Goal: Transaction & Acquisition: Purchase product/service

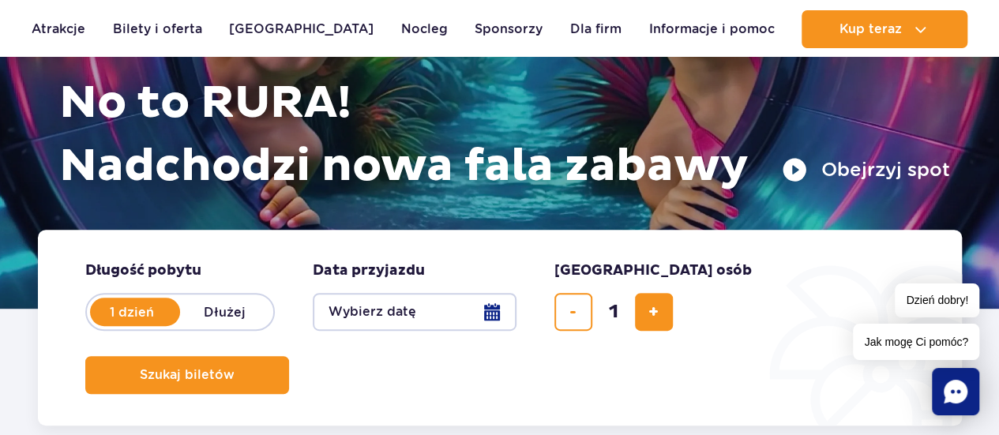
scroll to position [284, 0]
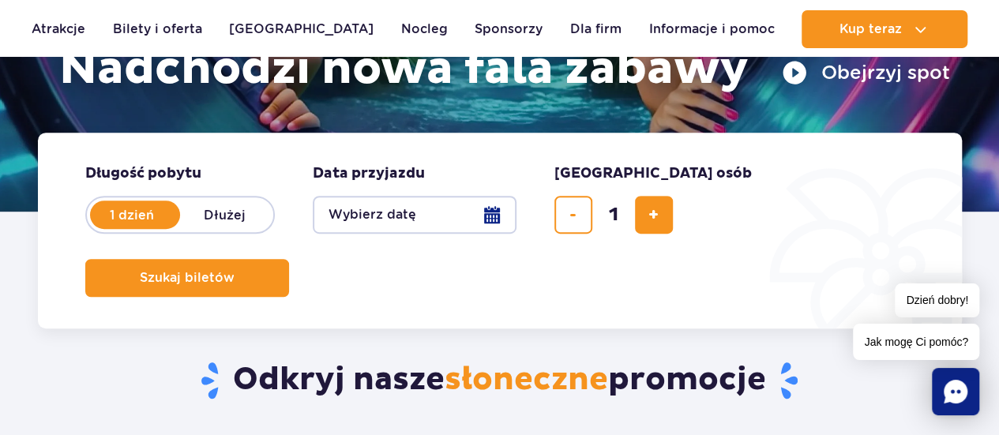
click at [491, 211] on button "Wybierz datę" at bounding box center [415, 215] width 204 height 38
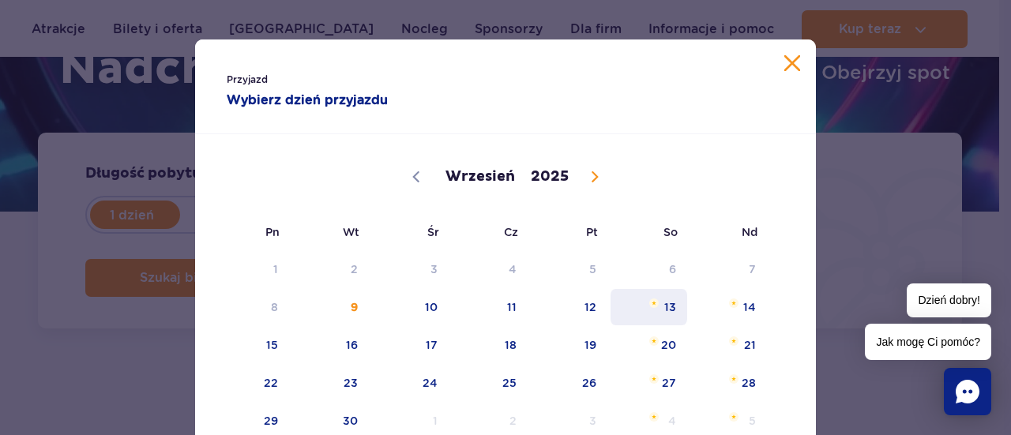
click at [649, 299] on span "Wrzesień 13, 2025" at bounding box center [653, 302] width 9 height 9
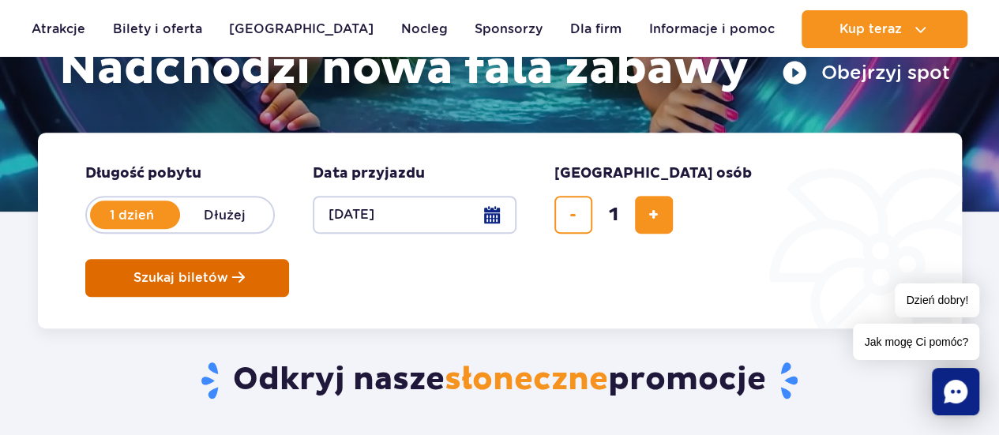
click at [289, 259] on button "Szukaj biletów" at bounding box center [187, 278] width 204 height 38
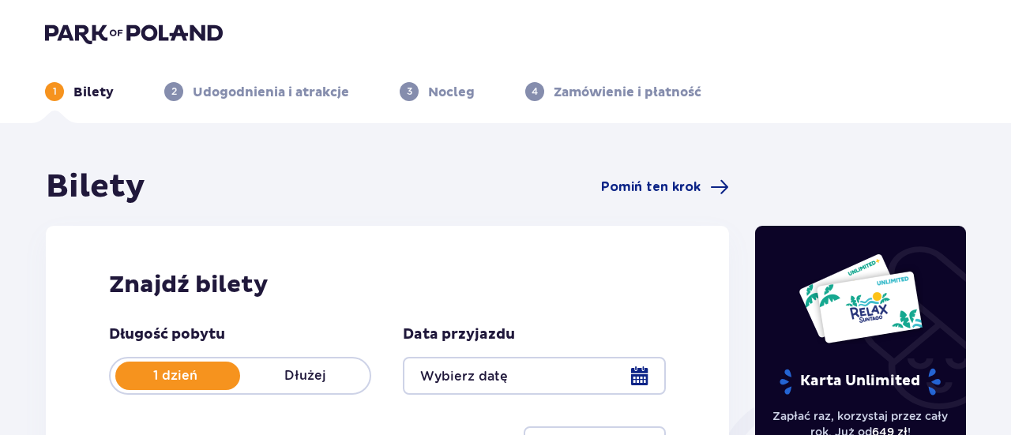
type input "[DATE]"
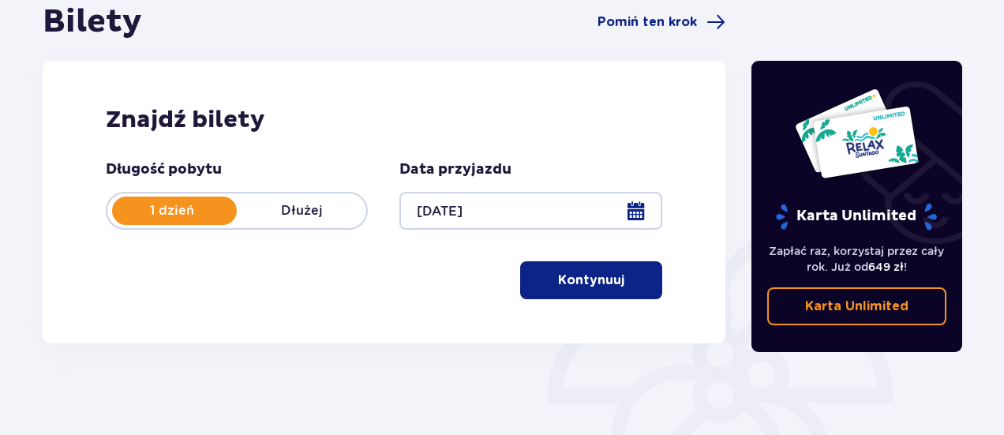
scroll to position [171, 0]
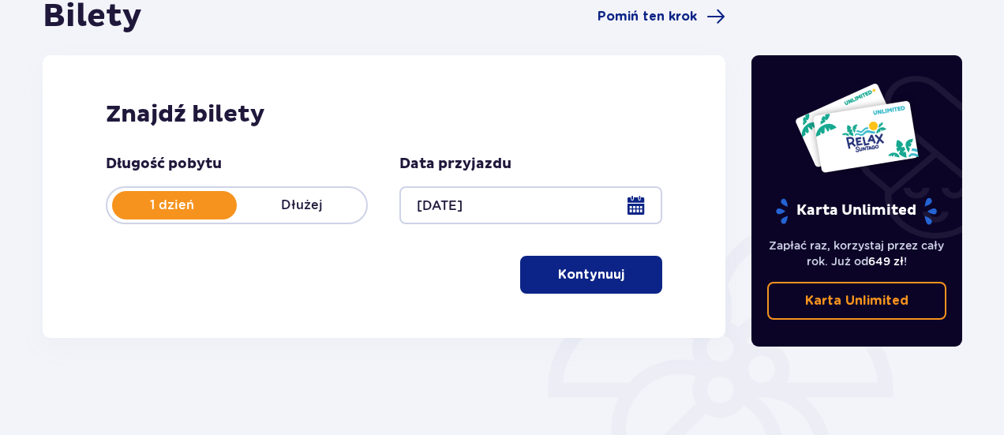
click at [565, 265] on button "Kontynuuj" at bounding box center [591, 275] width 142 height 38
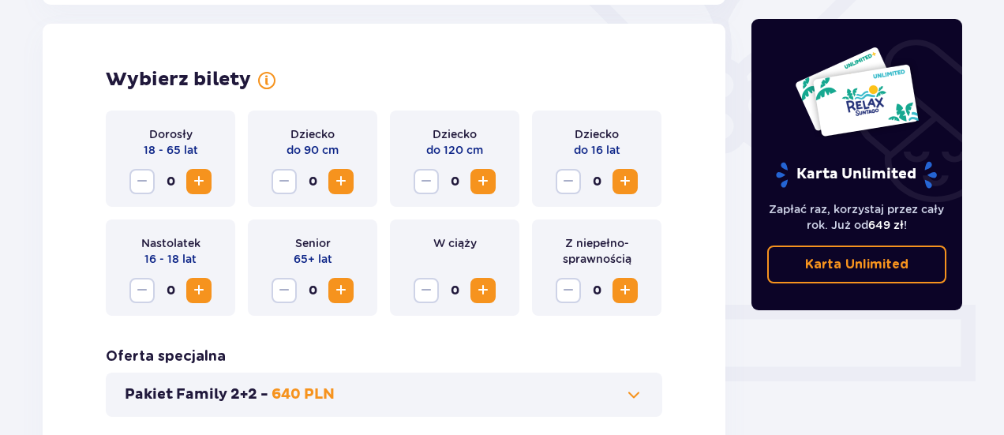
scroll to position [439, 0]
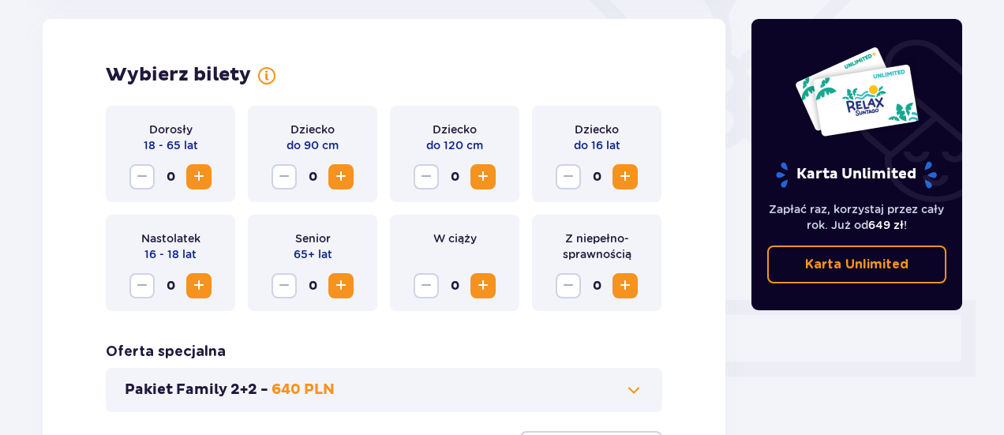
click at [629, 178] on span "Increase" at bounding box center [625, 176] width 19 height 19
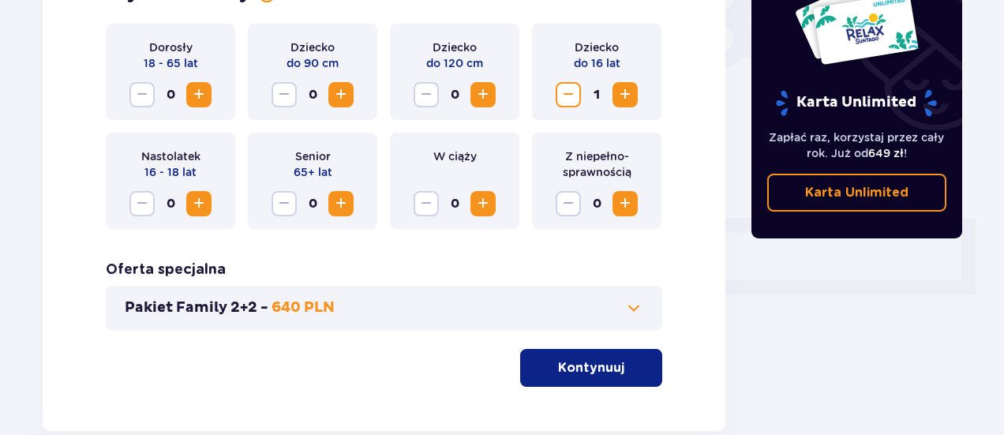
scroll to position [611, 0]
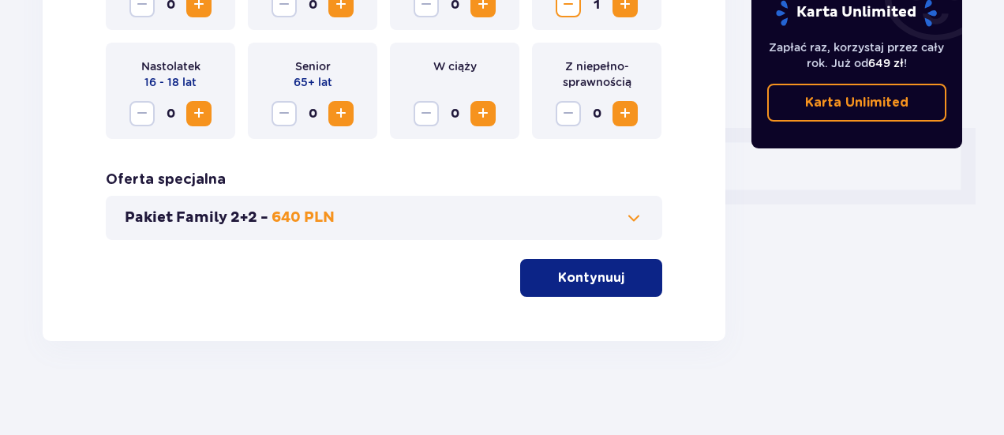
click at [614, 270] on button "Kontynuuj" at bounding box center [591, 278] width 142 height 38
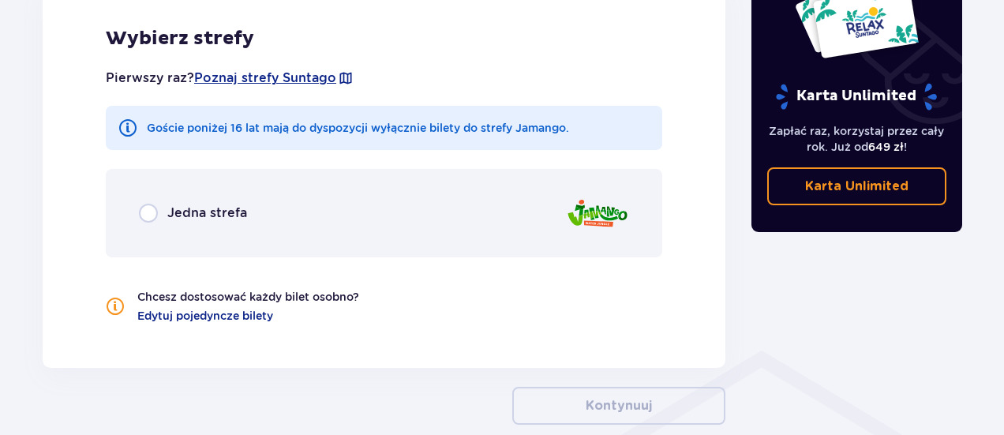
scroll to position [933, 0]
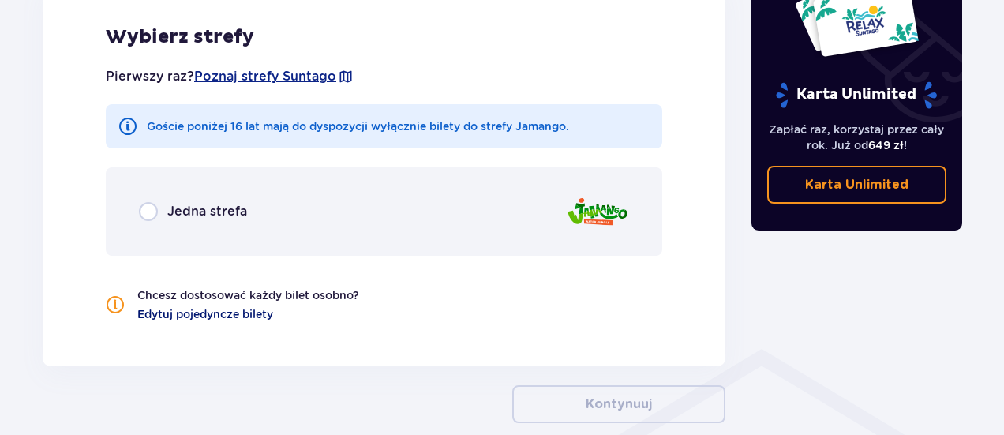
click at [256, 317] on span "Edytuj pojedyncze bilety" at bounding box center [205, 314] width 136 height 16
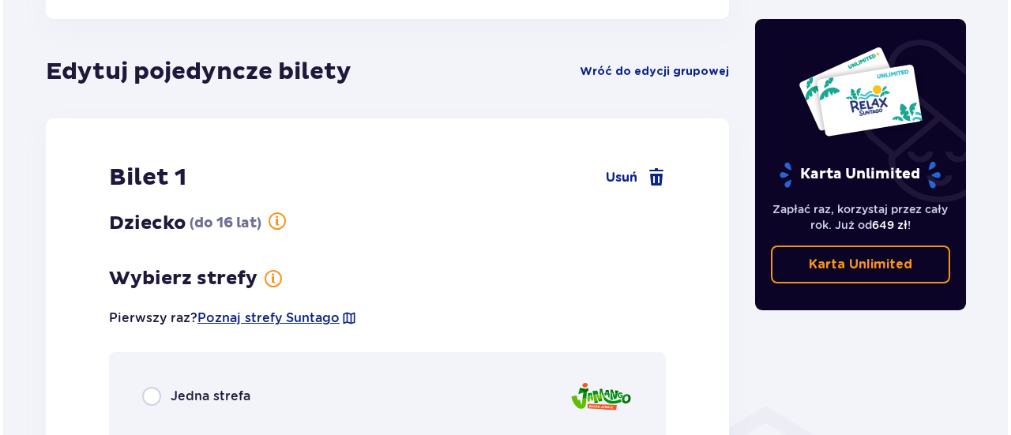
scroll to position [877, 0]
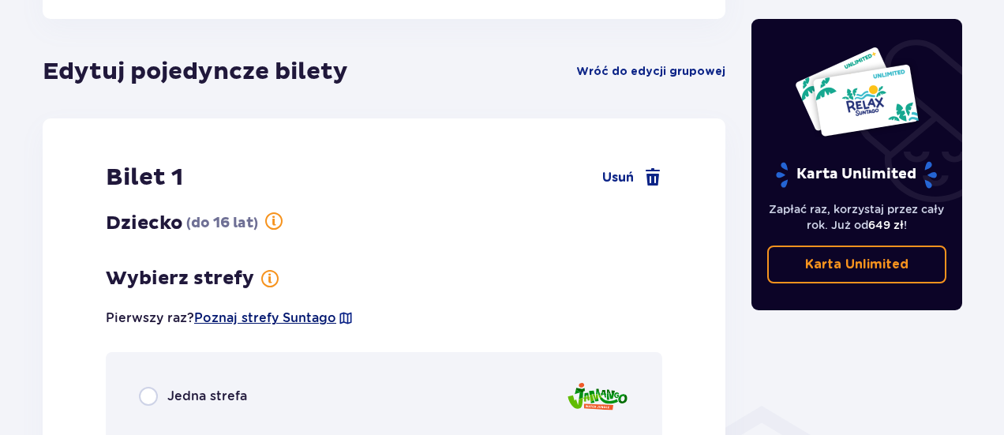
click at [242, 320] on span "Poznaj strefy Suntago" at bounding box center [265, 318] width 142 height 17
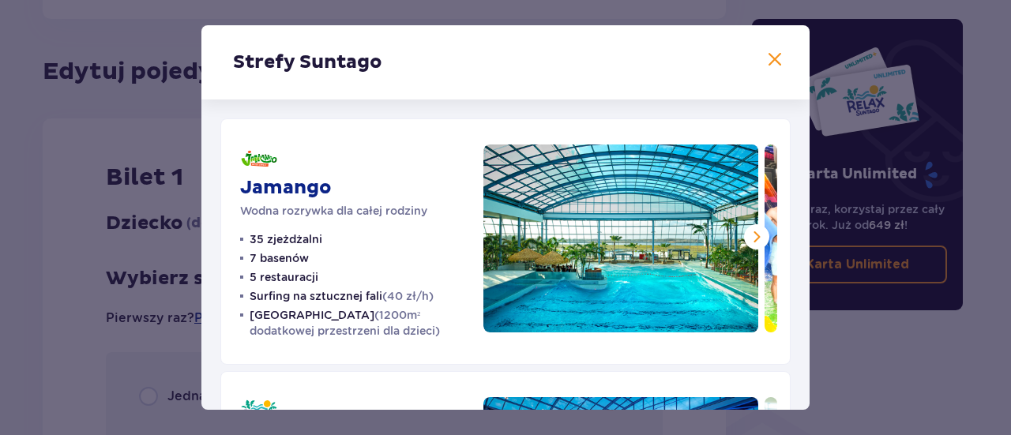
click at [775, 62] on span at bounding box center [774, 60] width 19 height 19
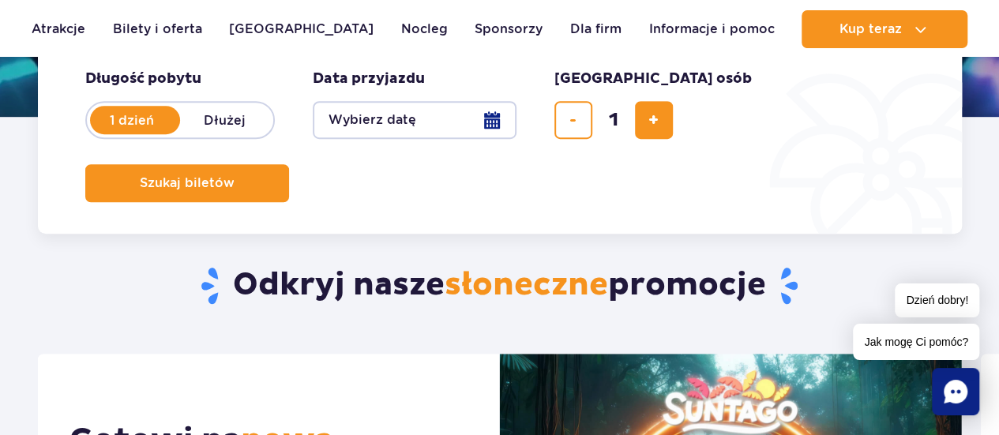
scroll to position [370, 0]
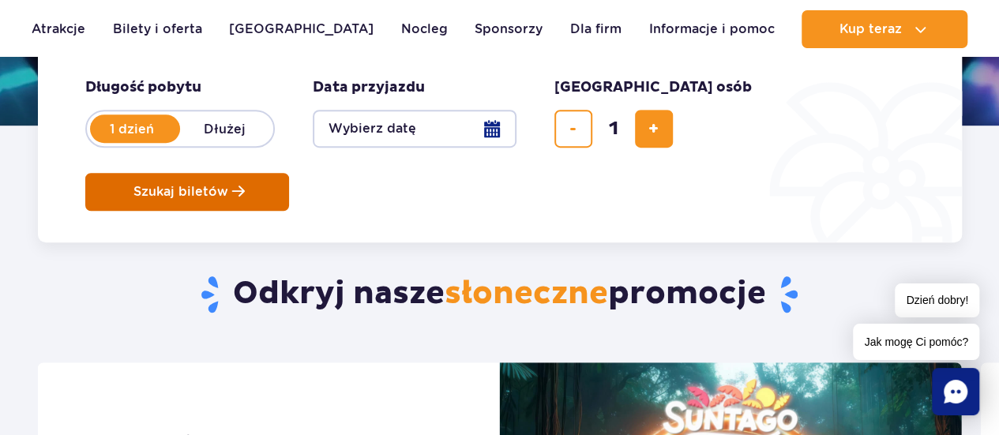
click at [228, 185] on span "Szukaj biletów" at bounding box center [180, 192] width 95 height 14
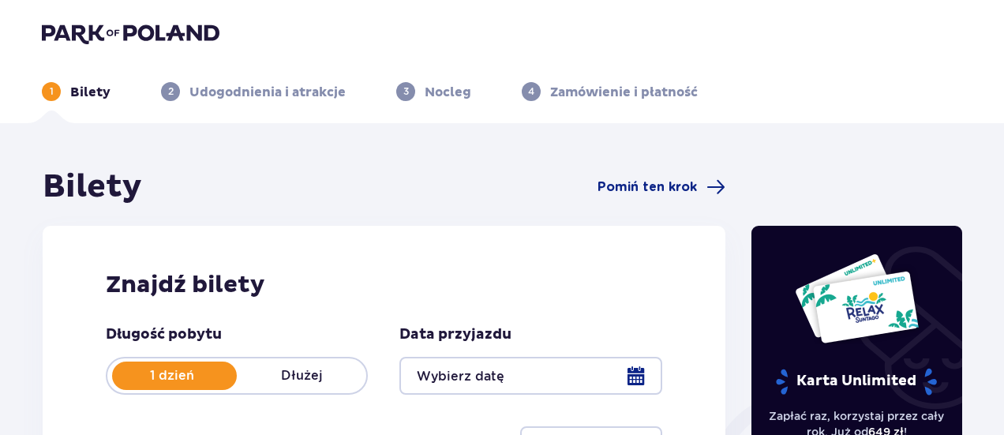
click at [635, 367] on div at bounding box center [531, 376] width 262 height 38
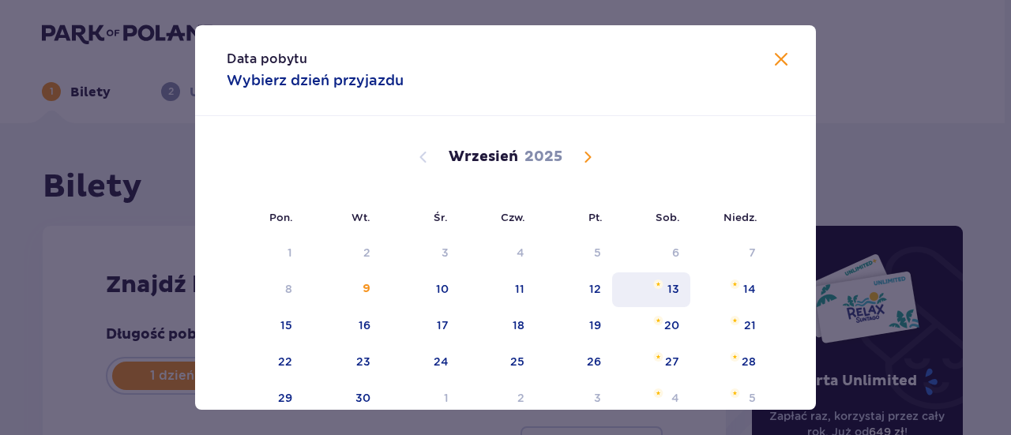
click at [678, 291] on div "13" at bounding box center [651, 289] width 78 height 35
type input "[DATE]"
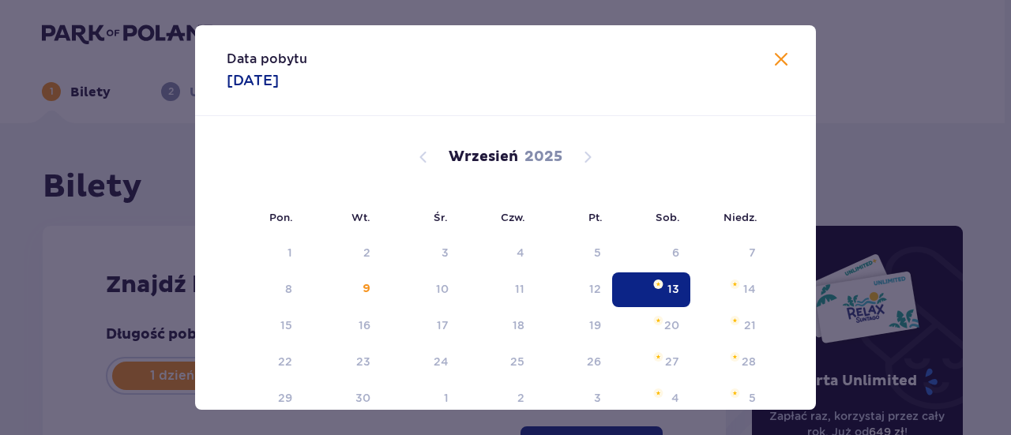
click at [678, 291] on div "13" at bounding box center [651, 289] width 78 height 35
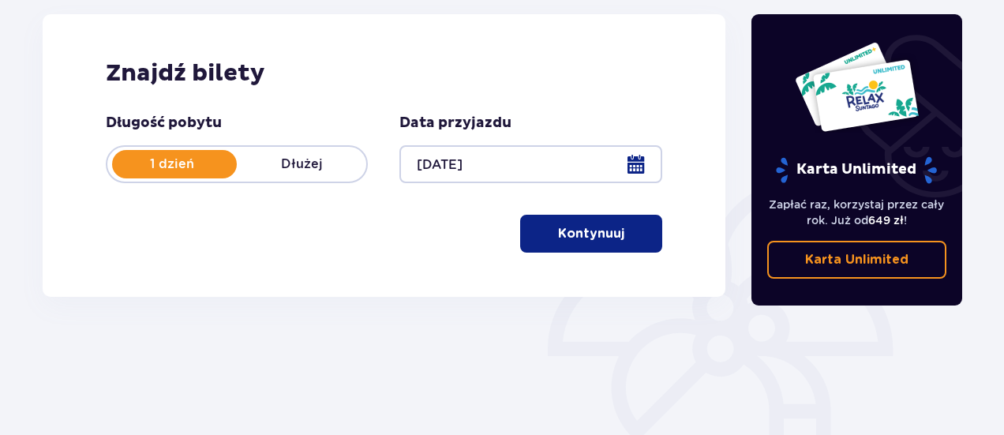
scroll to position [208, 0]
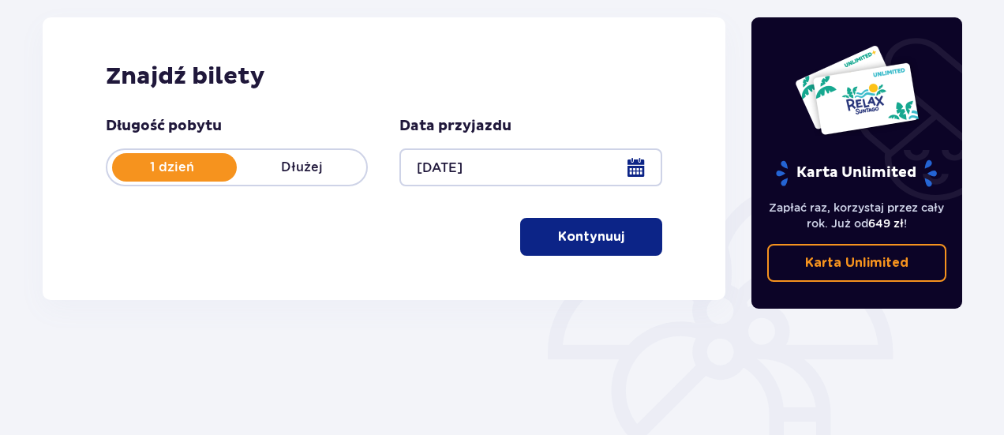
click at [586, 225] on button "Kontynuuj" at bounding box center [591, 237] width 142 height 38
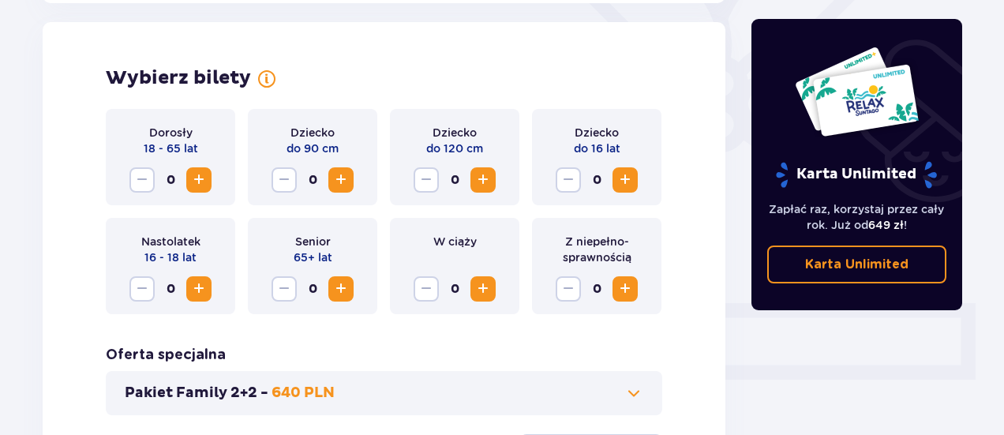
scroll to position [439, 0]
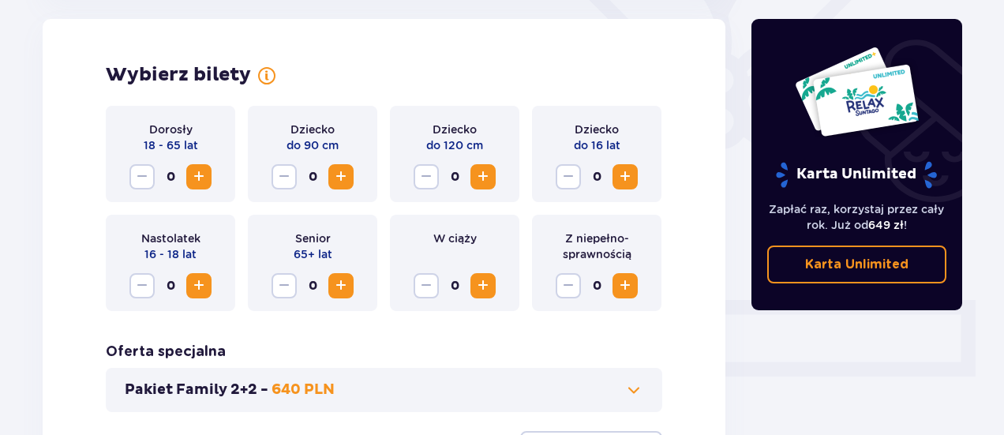
click at [193, 279] on span "Increase" at bounding box center [199, 285] width 19 height 19
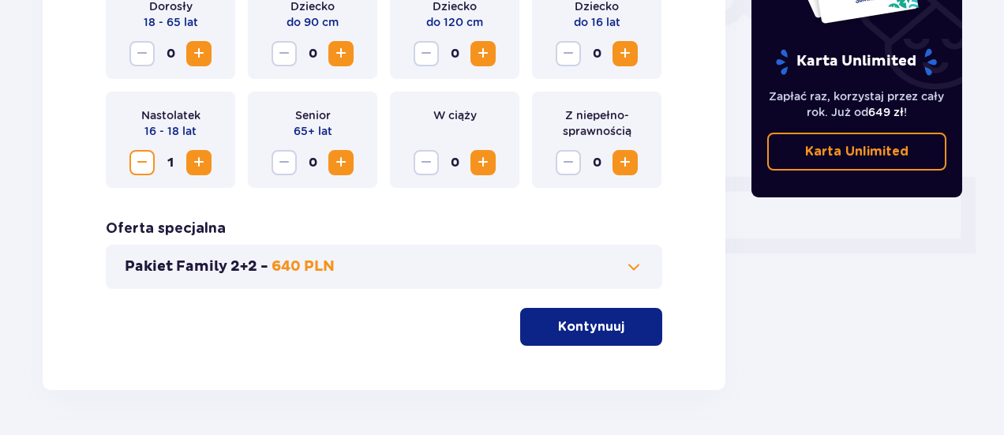
scroll to position [611, 0]
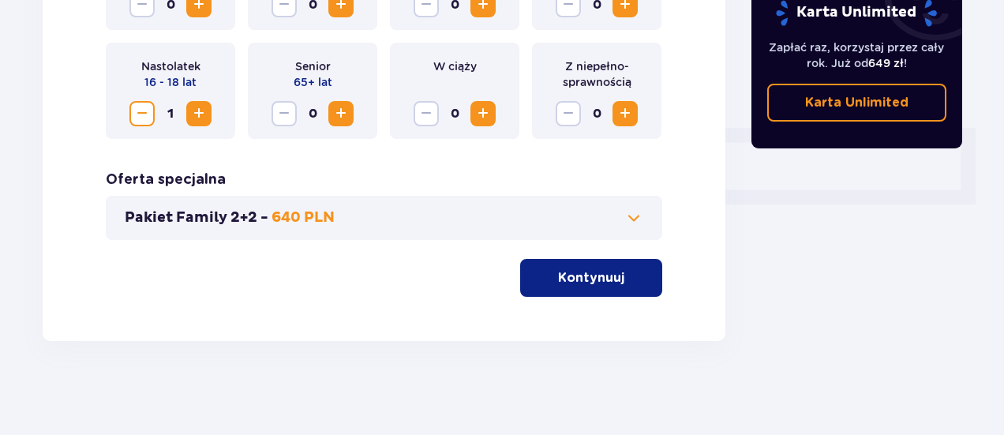
click at [596, 285] on p "Kontynuuj" at bounding box center [591, 277] width 66 height 17
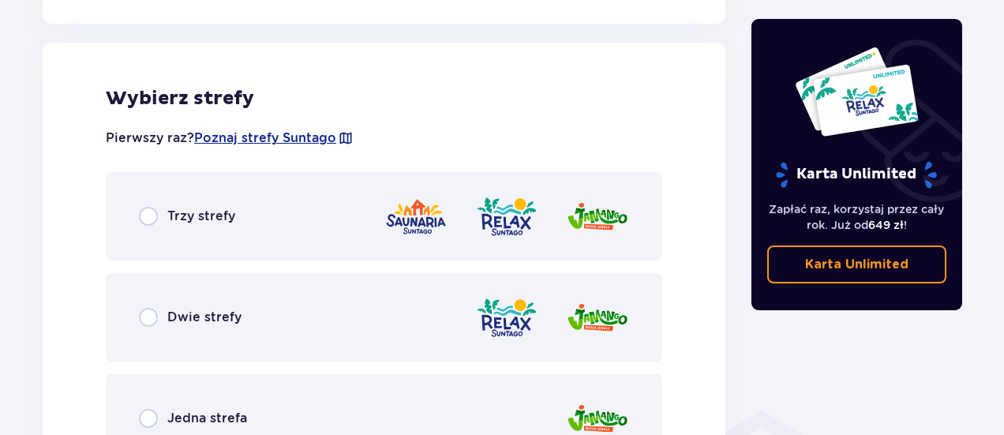
scroll to position [877, 0]
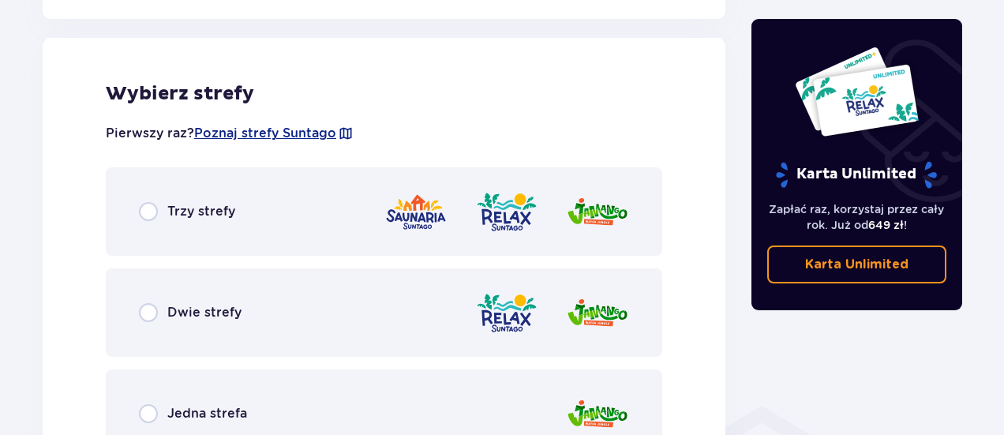
click at [224, 214] on p "Trzy strefy" at bounding box center [201, 211] width 68 height 17
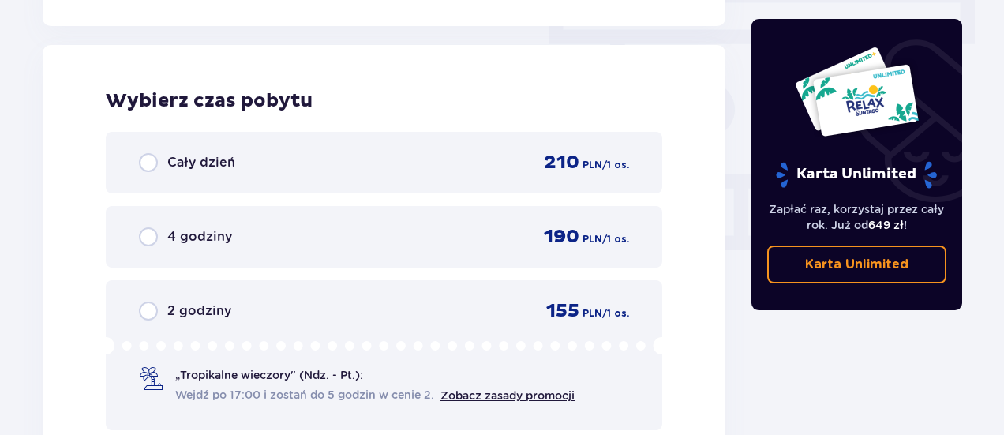
scroll to position [1426, 0]
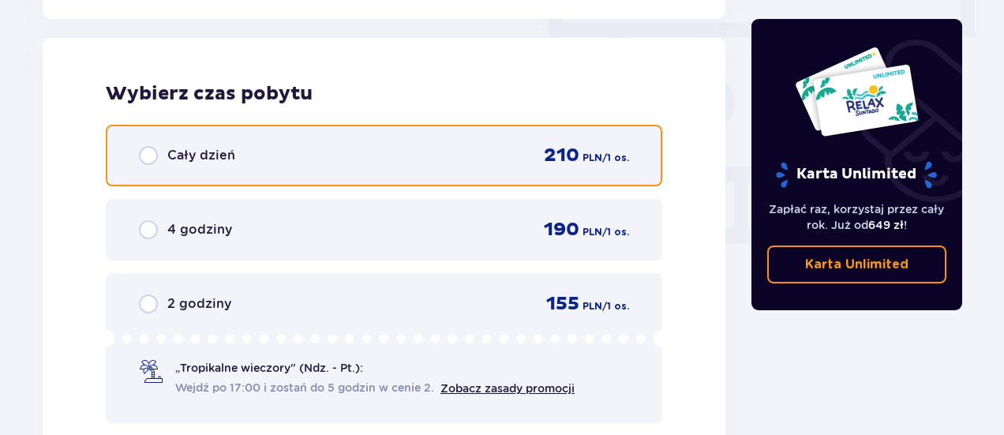
click at [144, 149] on input "radio" at bounding box center [148, 155] width 19 height 19
radio input "true"
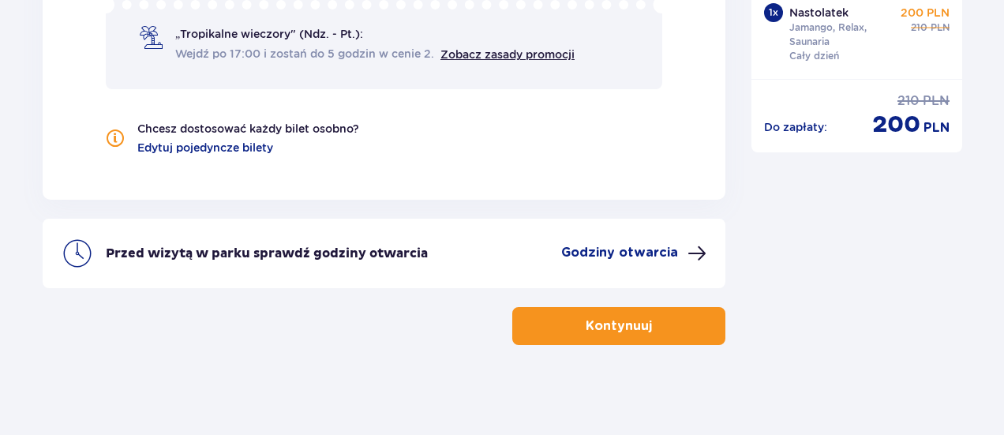
scroll to position [1764, 0]
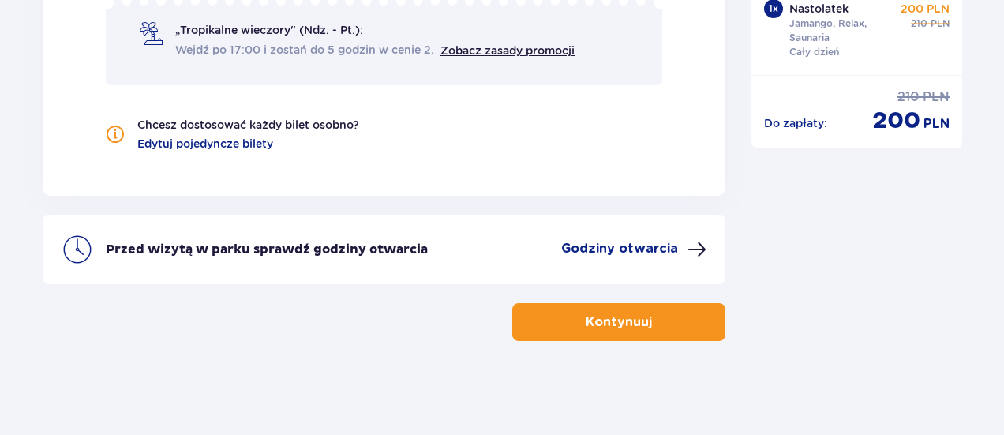
drag, startPoint x: 1010, startPoint y: 386, endPoint x: 983, endPoint y: 397, distance: 29.0
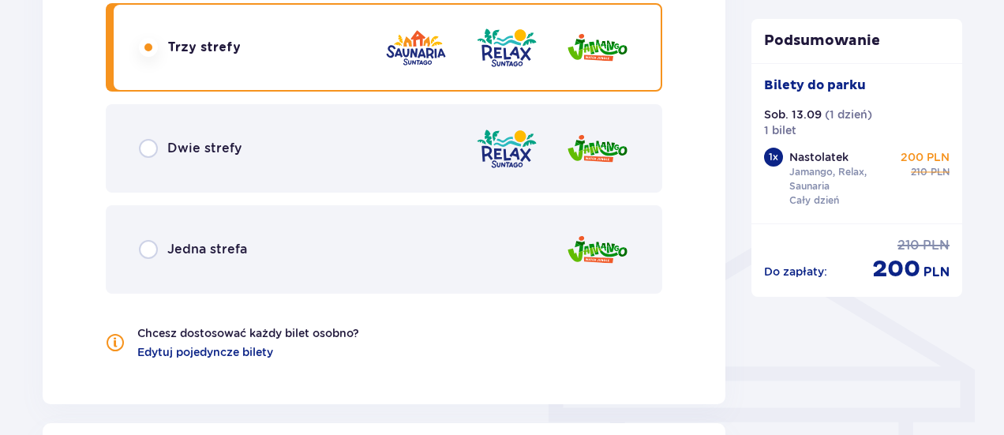
scroll to position [995, 0]
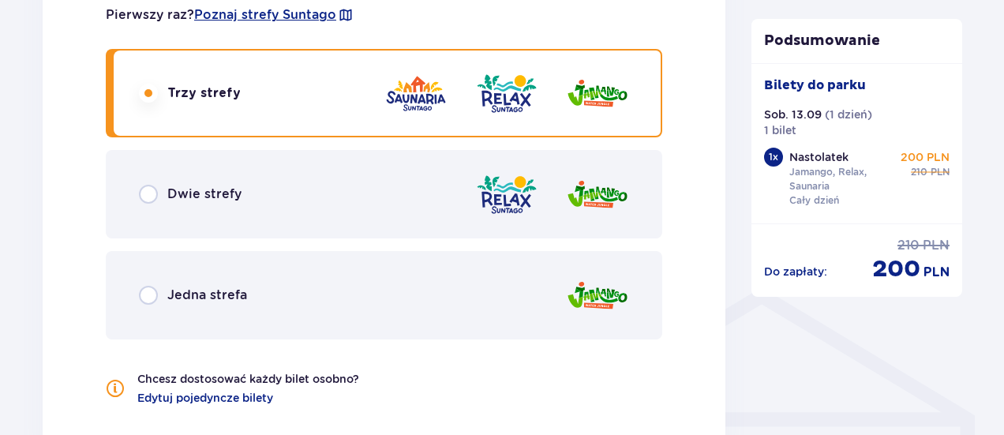
click at [509, 177] on img at bounding box center [506, 194] width 63 height 45
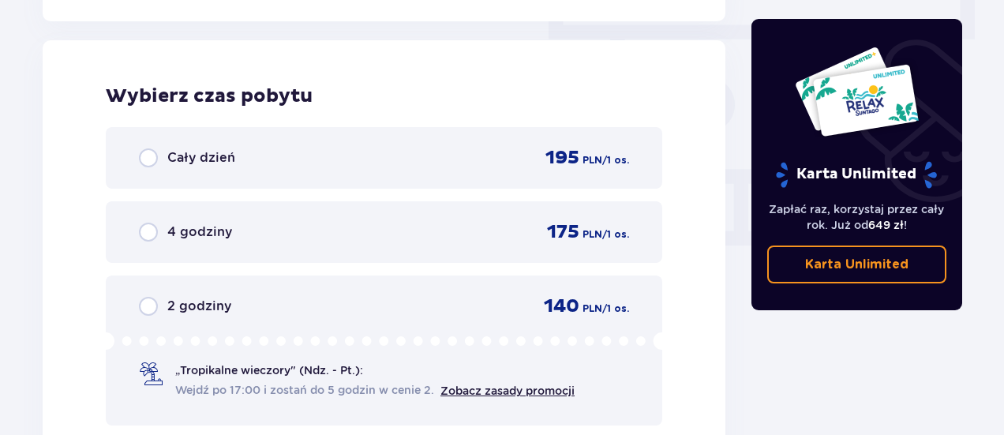
scroll to position [1426, 0]
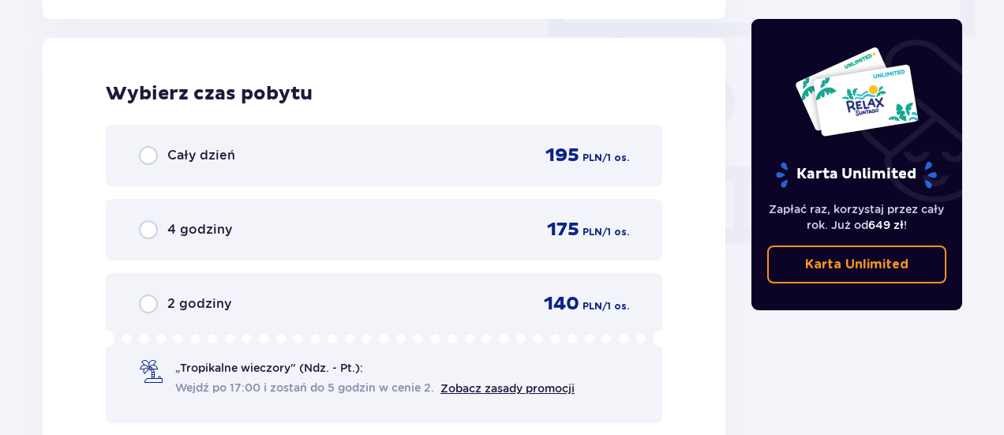
drag, startPoint x: 1009, startPoint y: 331, endPoint x: 982, endPoint y: 43, distance: 288.7
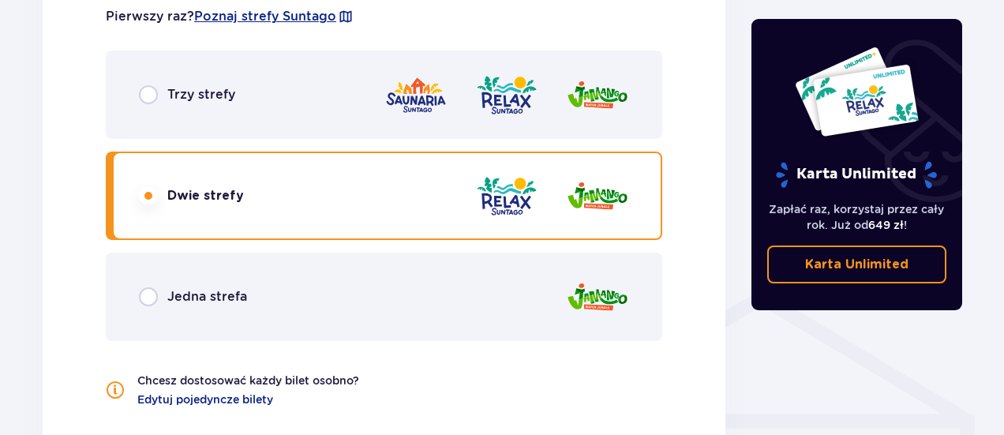
scroll to position [976, 0]
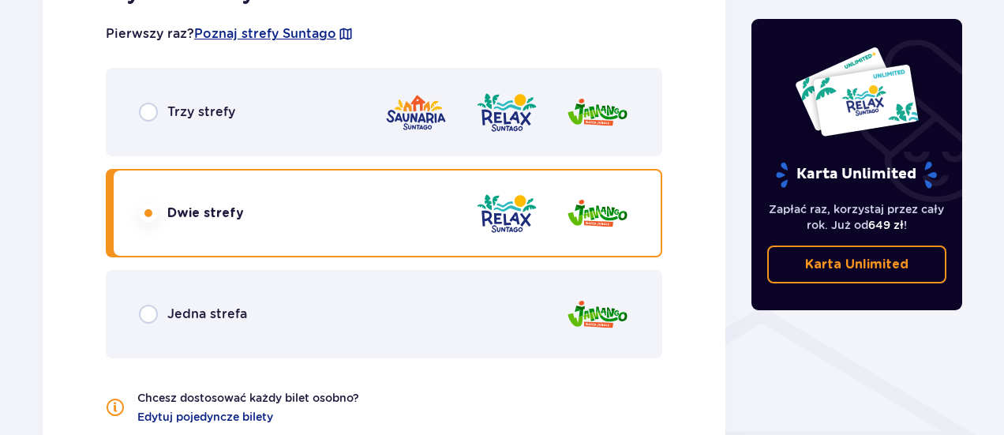
click at [529, 114] on img at bounding box center [506, 112] width 63 height 45
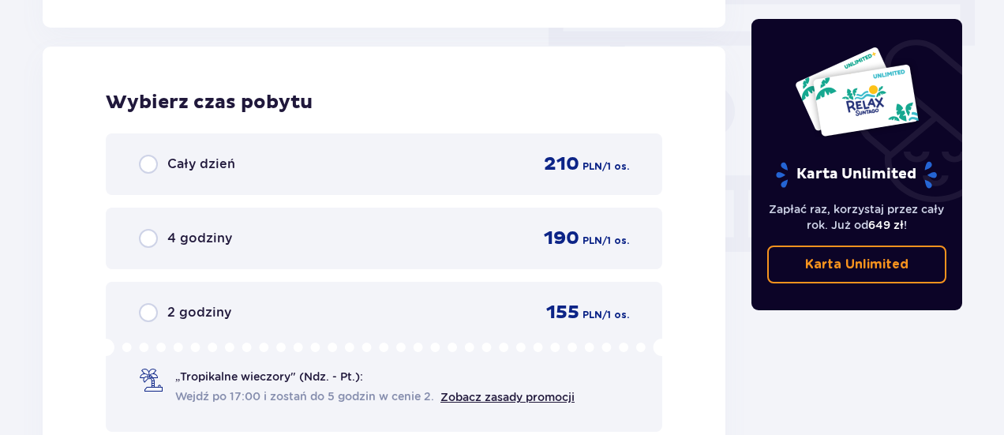
scroll to position [1426, 0]
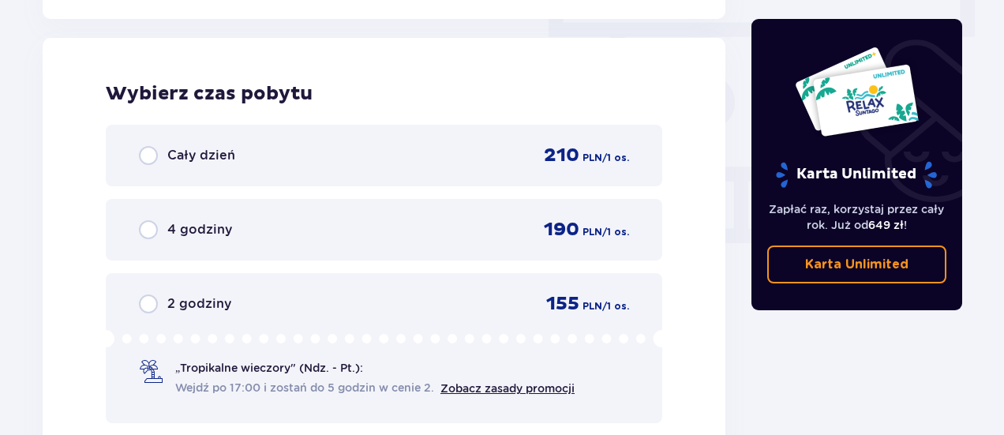
click at [579, 146] on p "210" at bounding box center [562, 156] width 36 height 24
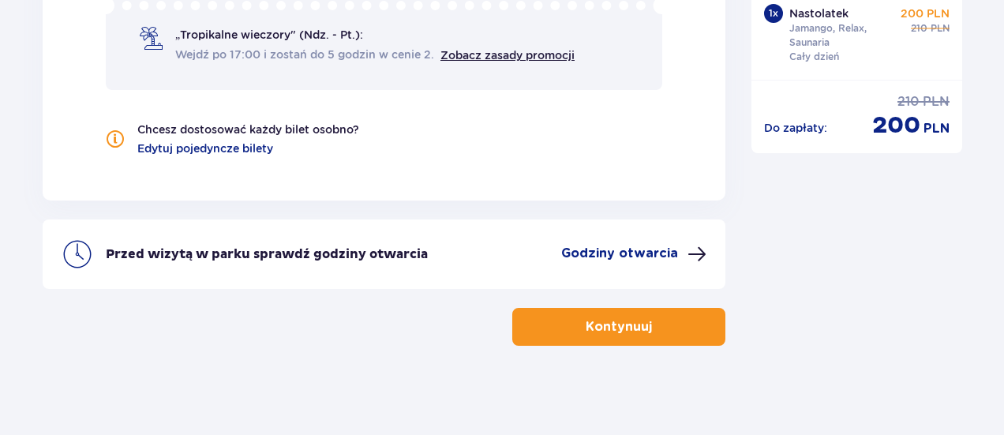
scroll to position [1764, 0]
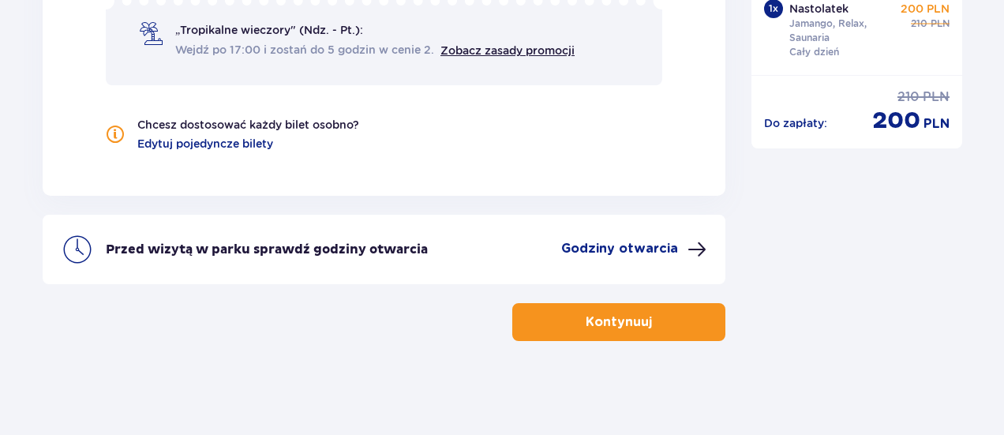
click at [710, 328] on button "Kontynuuj" at bounding box center [618, 322] width 213 height 38
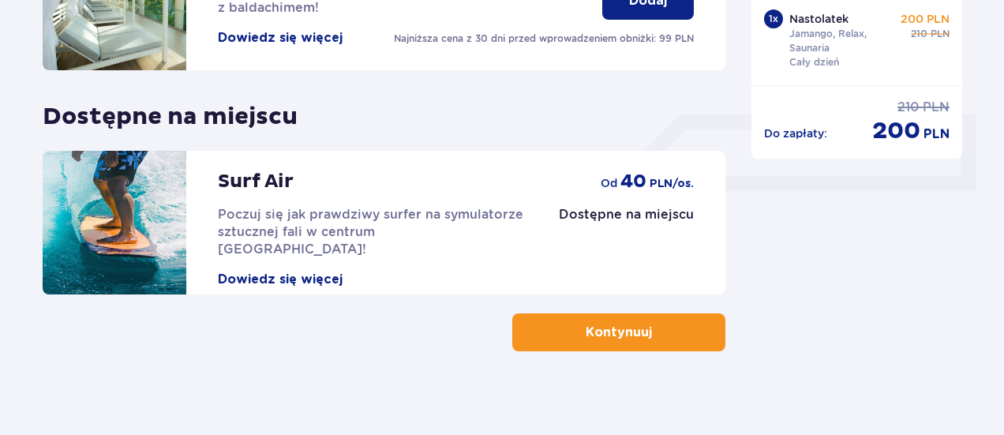
scroll to position [635, 0]
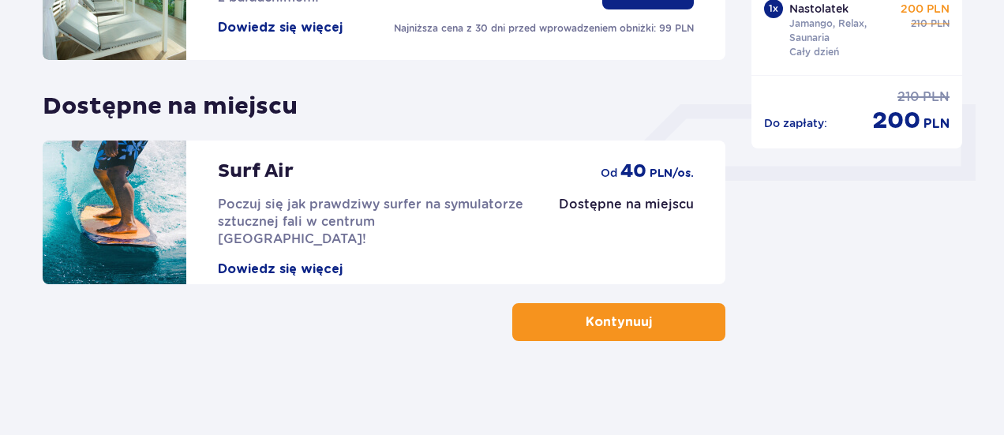
click at [699, 328] on button "Kontynuuj" at bounding box center [618, 322] width 213 height 38
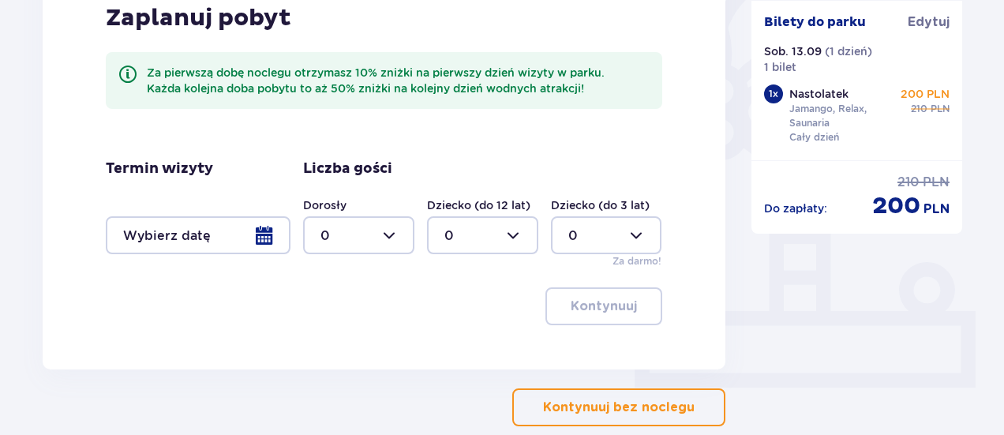
scroll to position [513, 0]
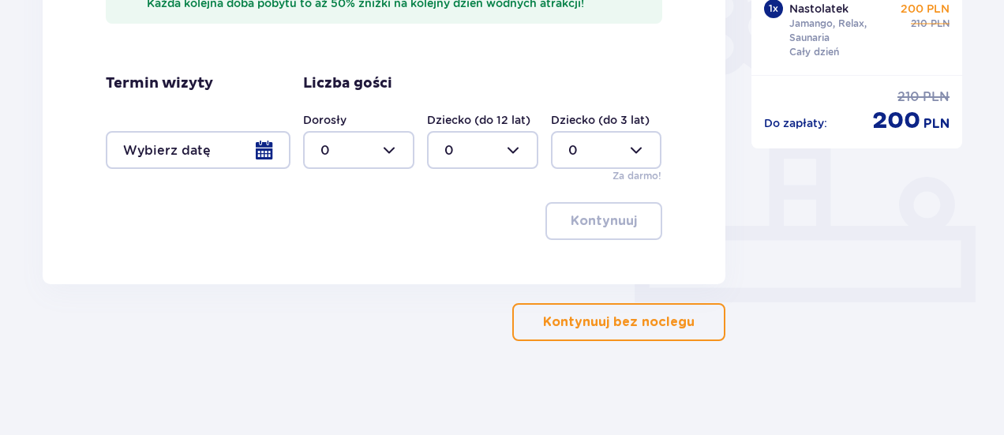
click at [684, 325] on button "Kontynuuj bez noclegu" at bounding box center [618, 322] width 213 height 38
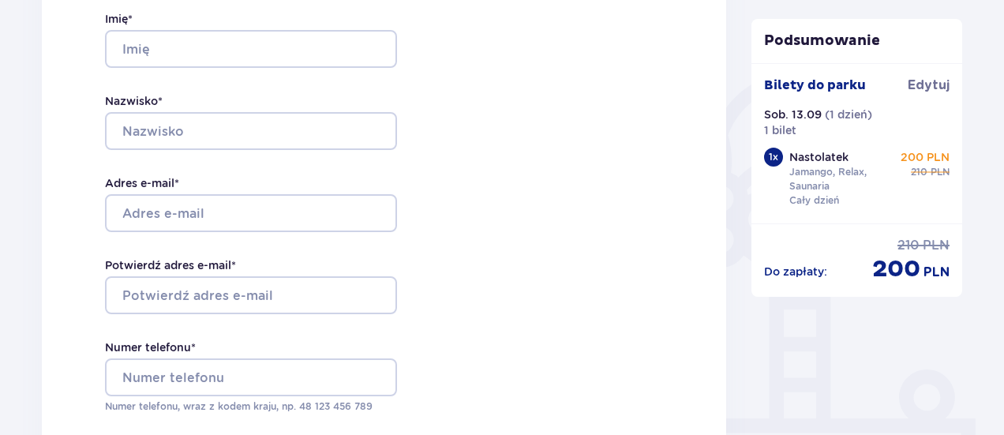
scroll to position [323, 0]
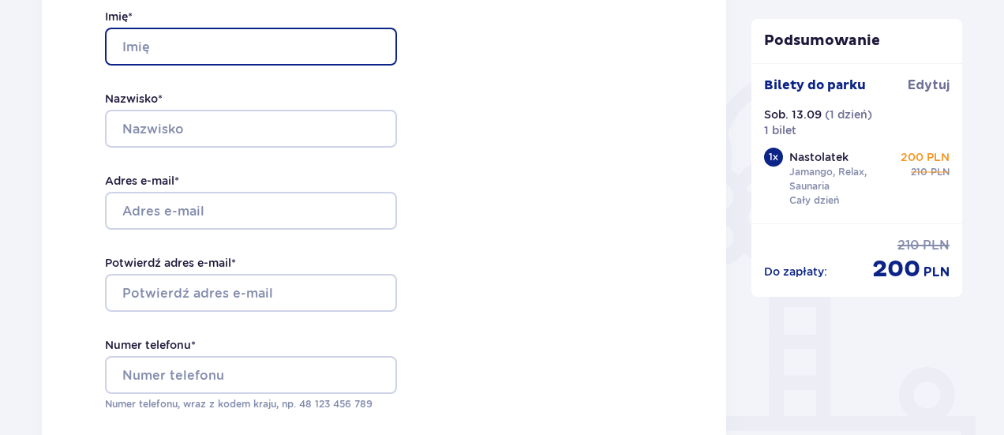
click at [283, 54] on input "Imię *" at bounding box center [251, 47] width 292 height 38
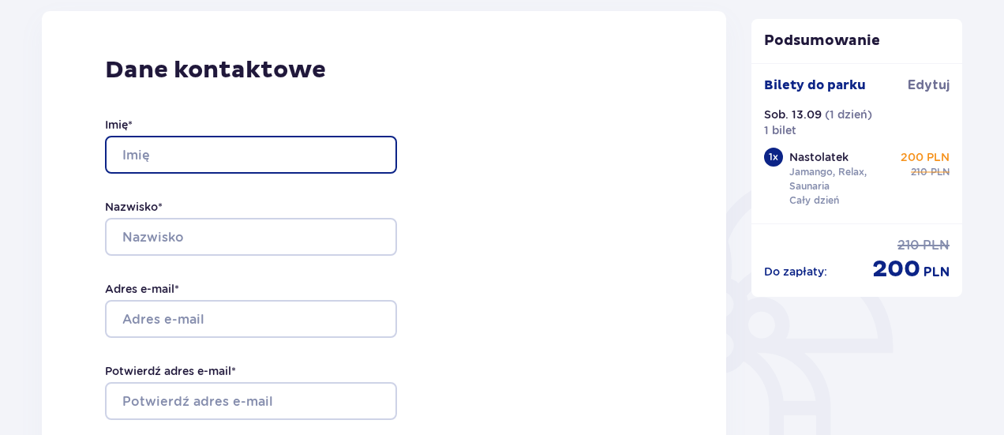
scroll to position [217, 0]
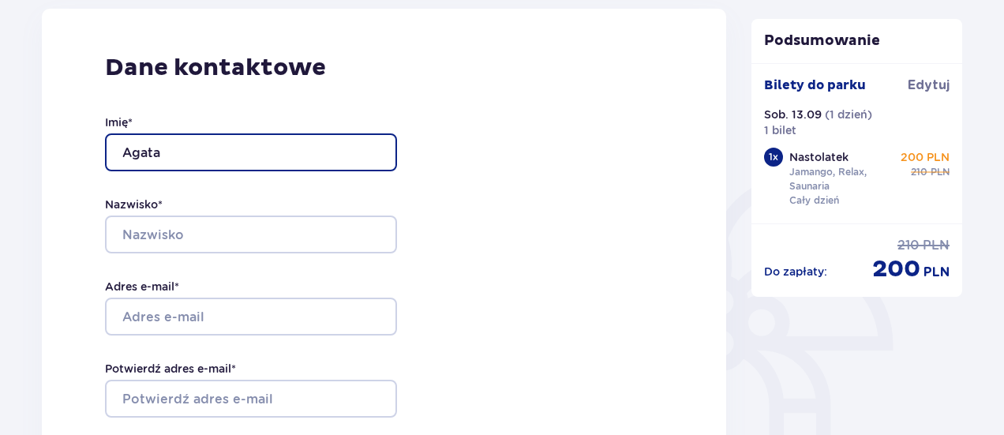
type input "Agata"
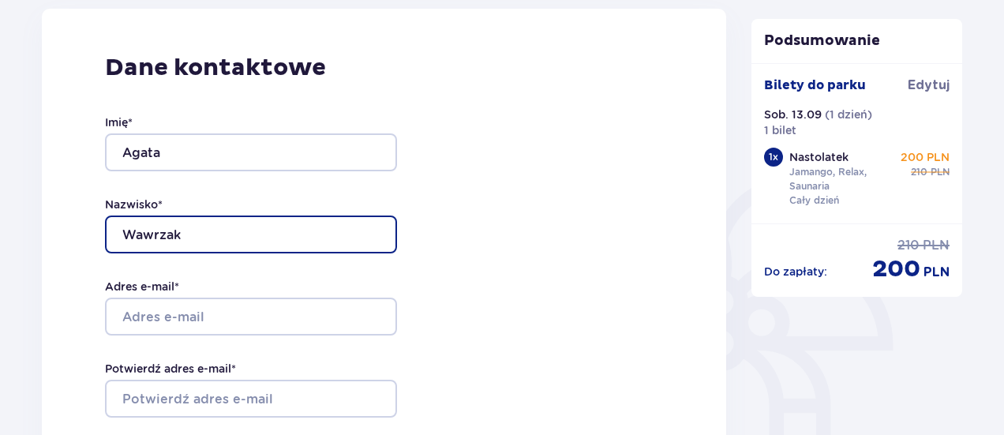
type input "Wawrzak"
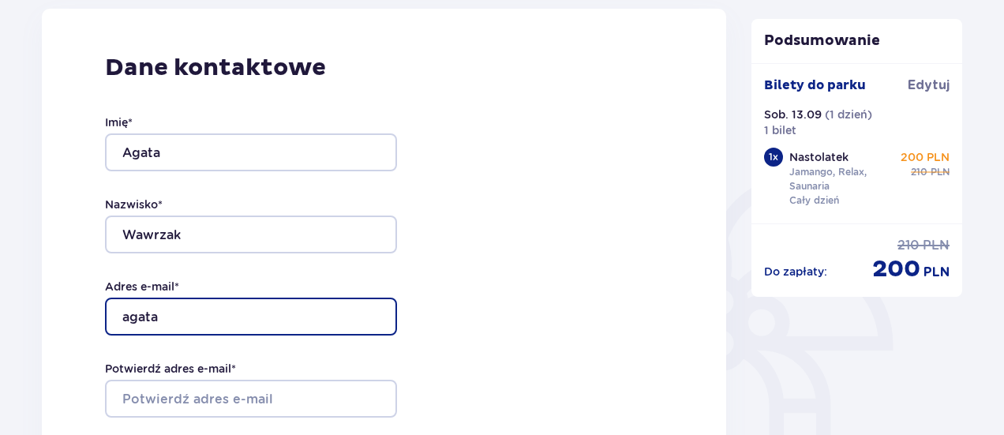
type input "[EMAIL_ADDRESS][DOMAIN_NAME]"
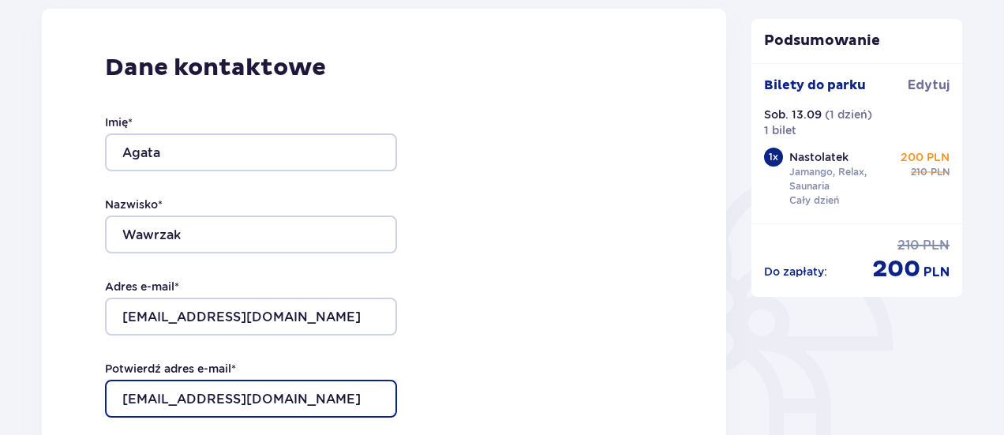
drag, startPoint x: 253, startPoint y: 400, endPoint x: 262, endPoint y: 404, distance: 9.2
click at [262, 404] on input "agatakretus120@gamil.com" at bounding box center [251, 399] width 292 height 38
click at [259, 403] on input "agatakretus120@gamil.com" at bounding box center [251, 399] width 292 height 38
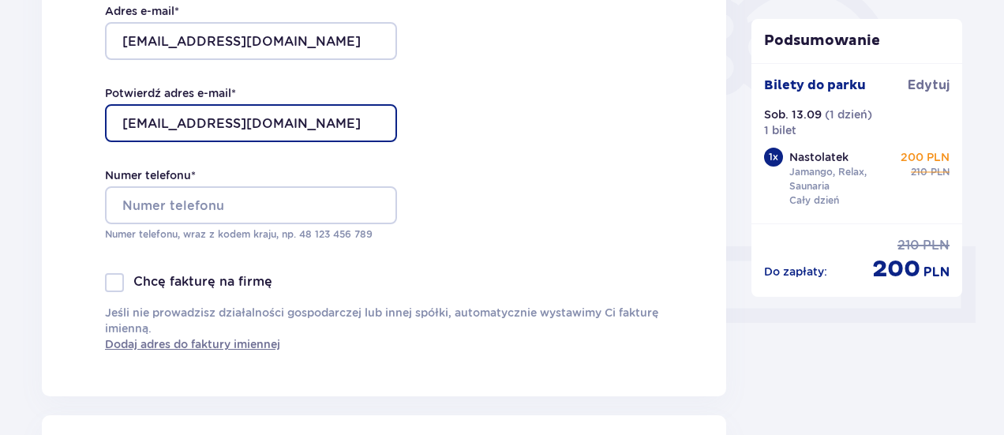
scroll to position [505, 0]
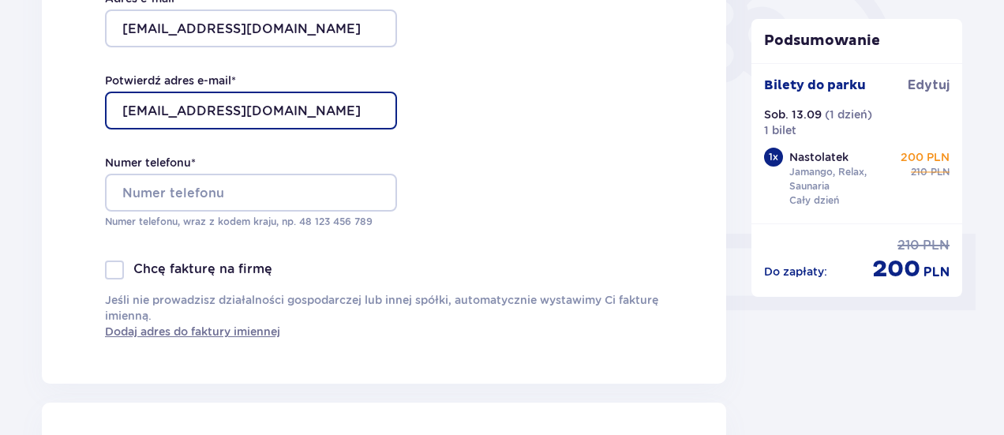
type input "[EMAIL_ADDRESS][DOMAIN_NAME]"
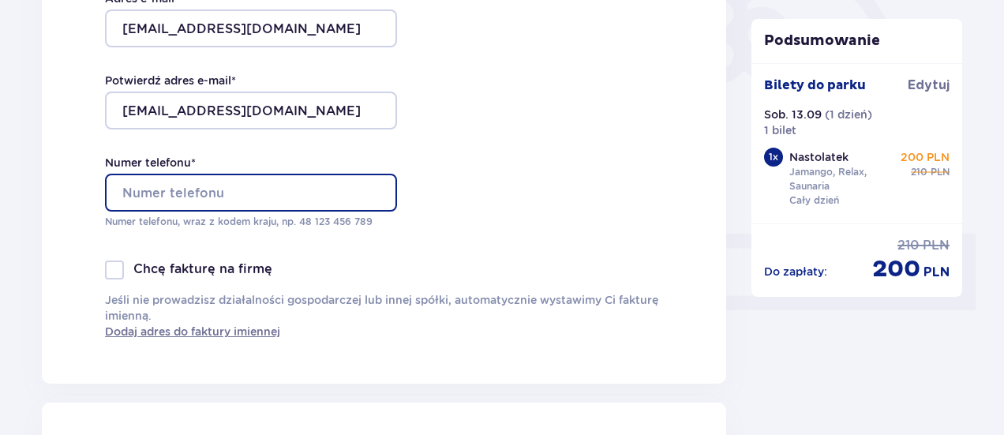
click at [317, 182] on input "Numer telefonu *" at bounding box center [251, 193] width 292 height 38
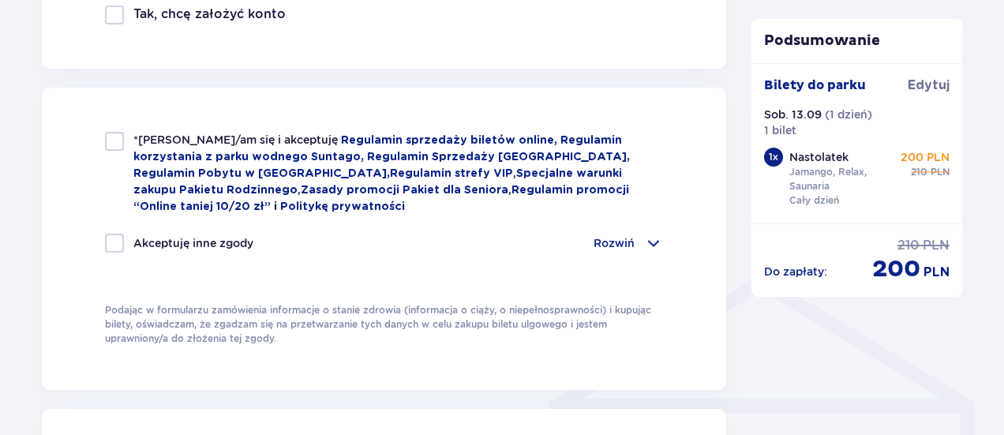
scroll to position [1011, 0]
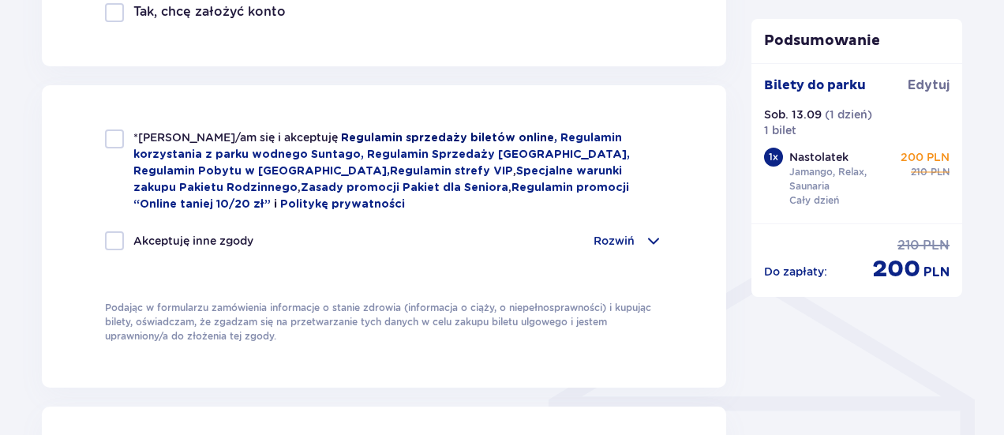
type input "662858916"
click at [471, 134] on link "Regulamin sprzedaży biletów online," at bounding box center [451, 138] width 220 height 11
click at [118, 133] on div at bounding box center [114, 139] width 19 height 19
checkbox input "true"
click at [228, 235] on p "Akceptuję inne zgody" at bounding box center [193, 241] width 120 height 16
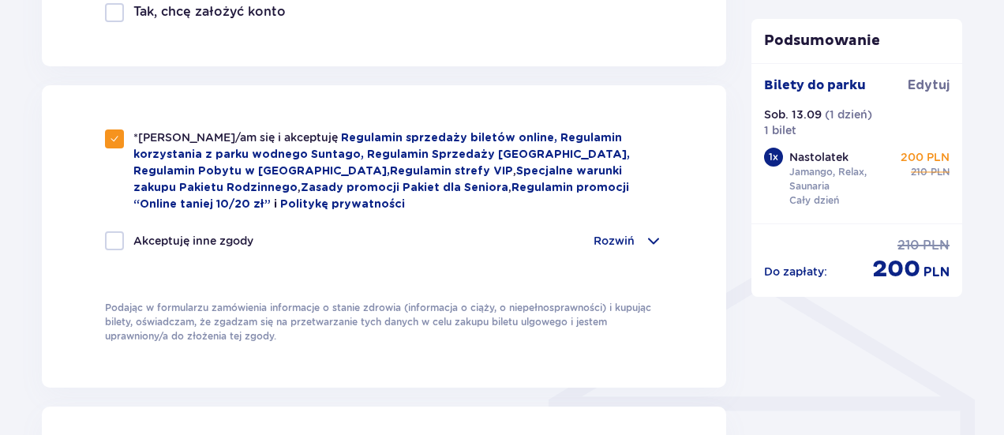
checkbox input "true"
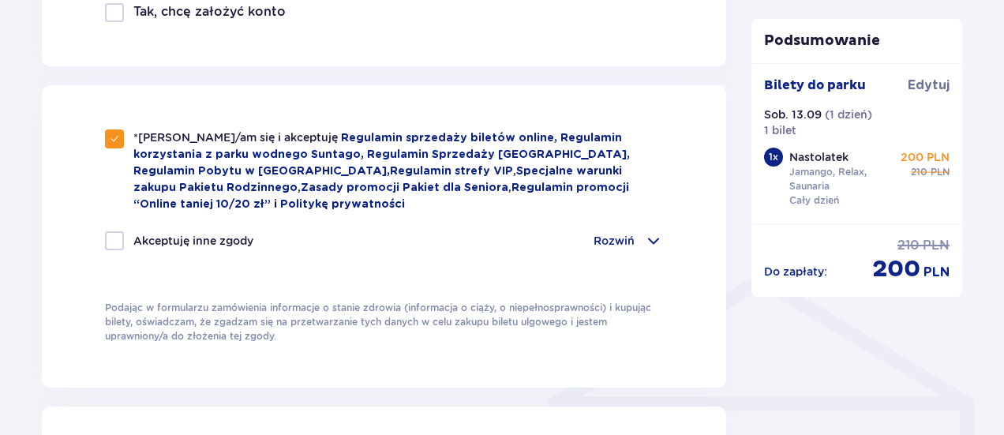
checkbox input "true"
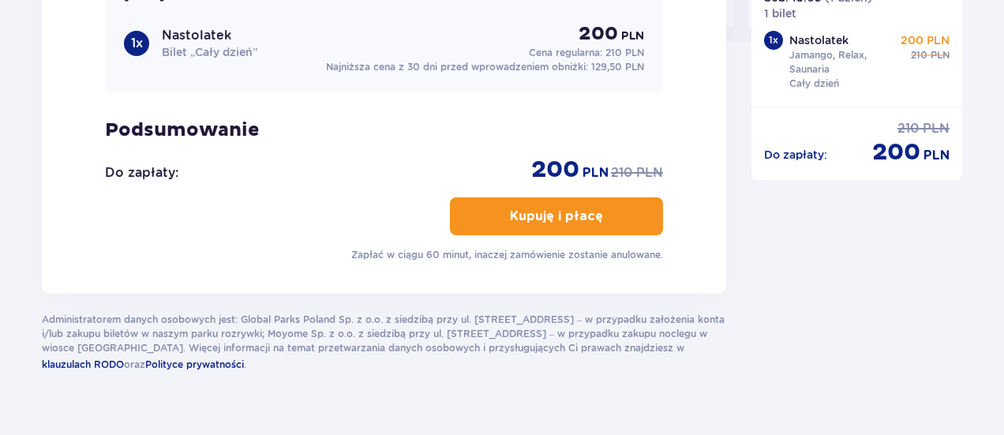
scroll to position [1635, 0]
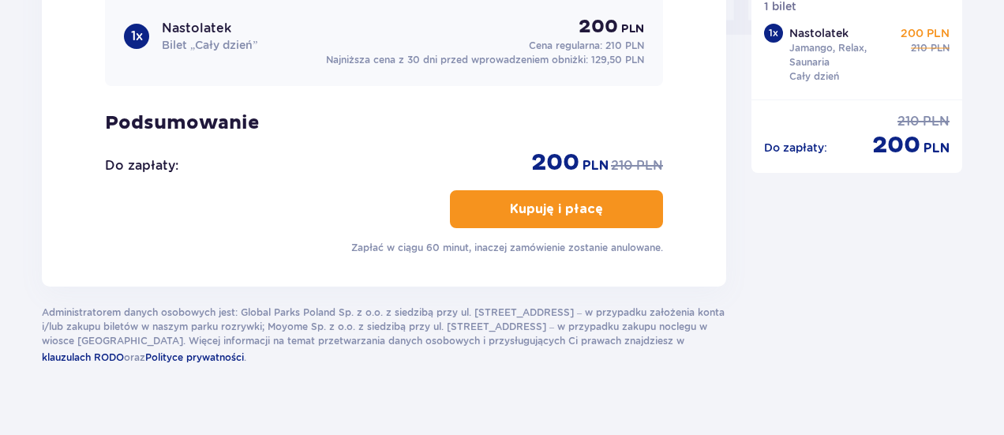
click at [595, 205] on button "Kupuję i płacę" at bounding box center [556, 209] width 213 height 38
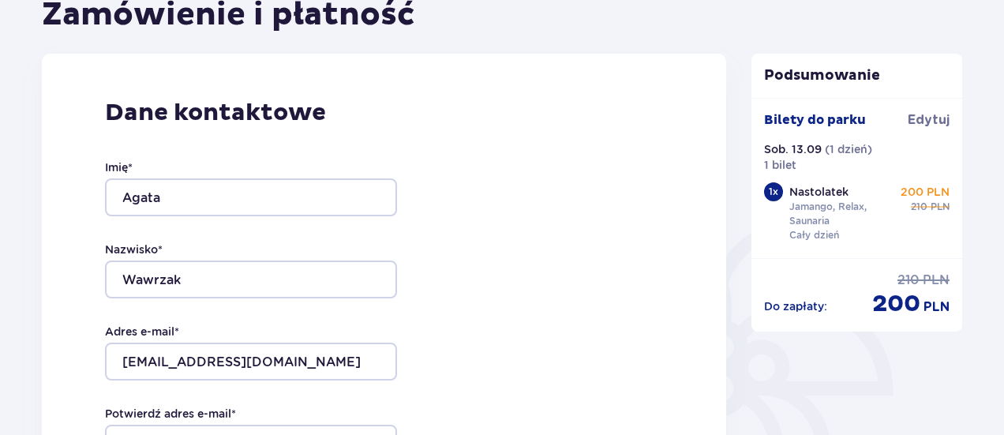
scroll to position [179, 0]
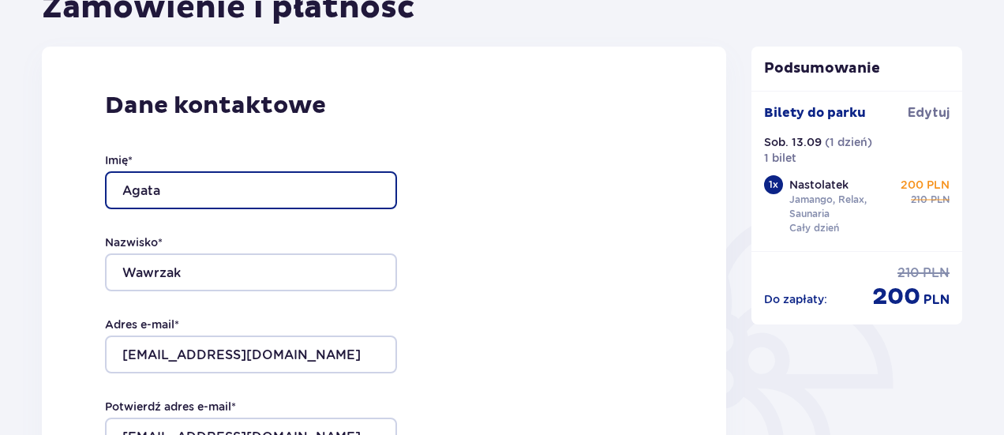
click at [265, 182] on input "Agata" at bounding box center [251, 190] width 292 height 38
type input "A"
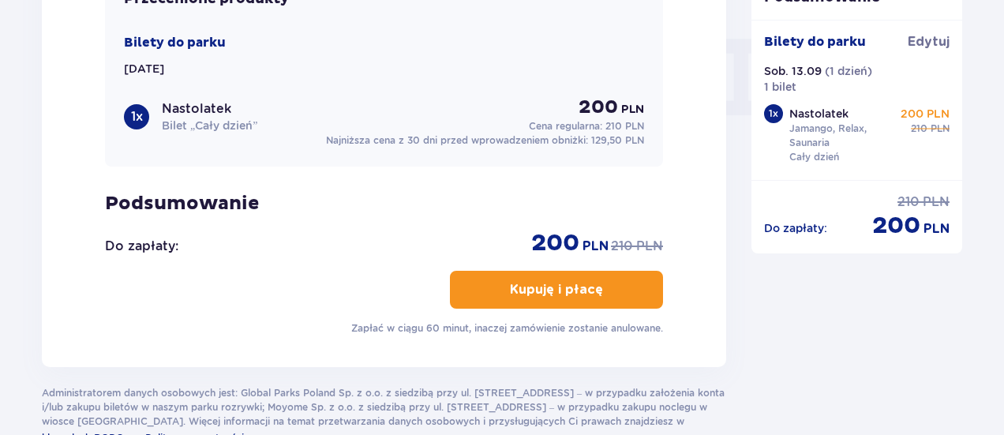
scroll to position [1560, 0]
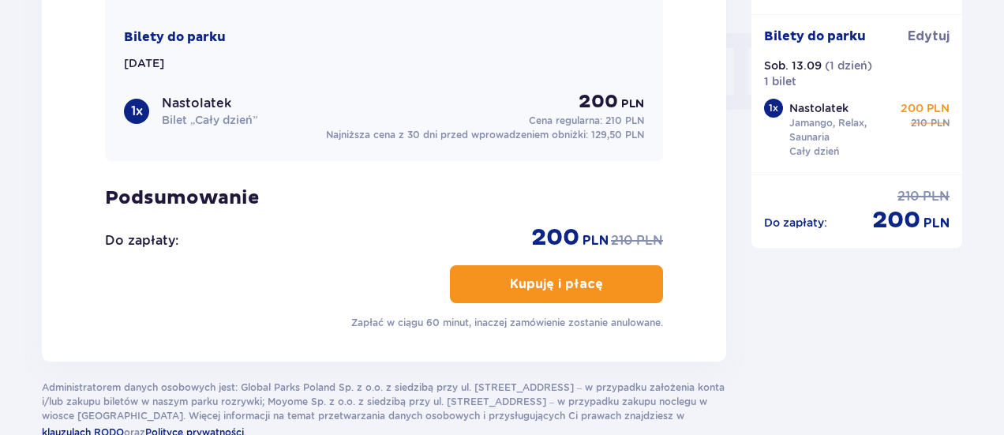
type input "Marta"
click at [618, 288] on button "Kupuję i płacę" at bounding box center [556, 284] width 213 height 38
click at [617, 291] on button "Kupuję i płacę" at bounding box center [556, 284] width 213 height 38
click at [600, 285] on span "button" at bounding box center [606, 284] width 19 height 19
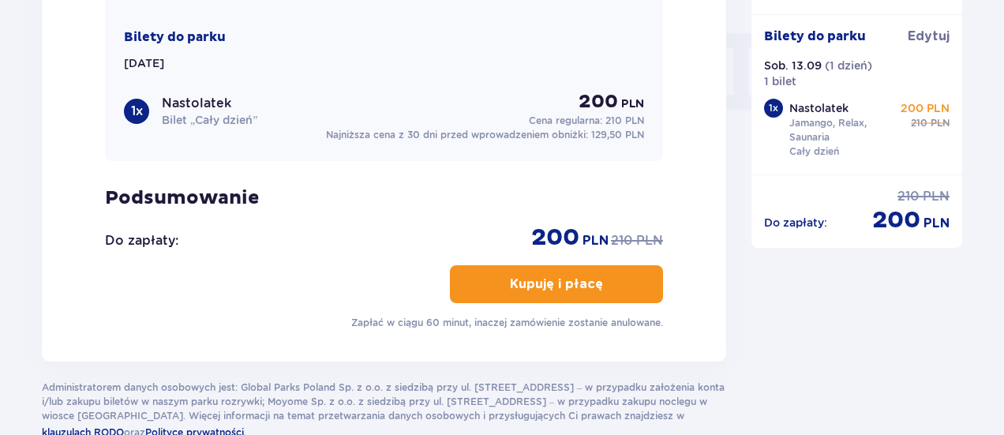
click at [600, 285] on span "button" at bounding box center [606, 284] width 19 height 19
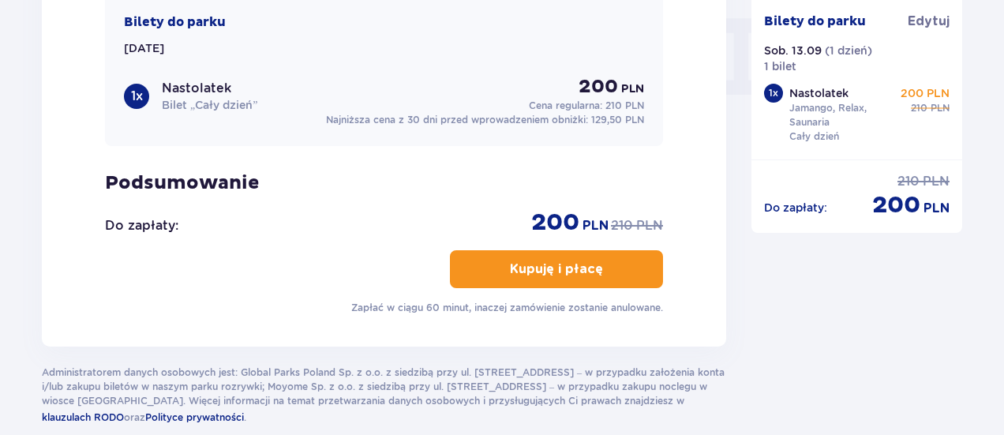
scroll to position [1590, 0]
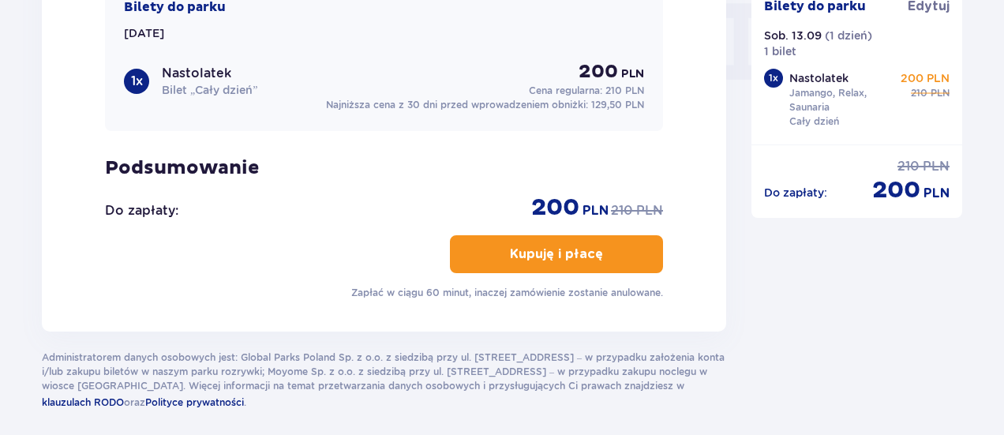
click at [635, 252] on button "Kupuję i płacę" at bounding box center [556, 254] width 213 height 38
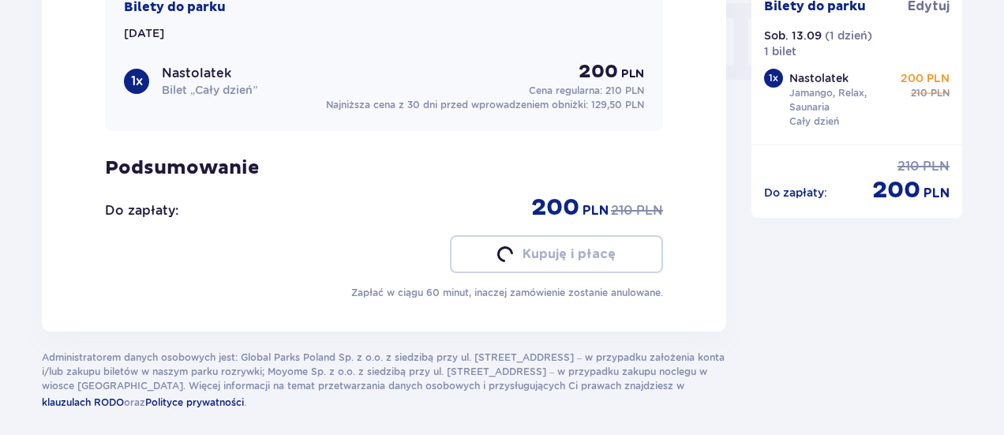
click at [635, 252] on button "Kupuję i płacę" at bounding box center [556, 254] width 213 height 38
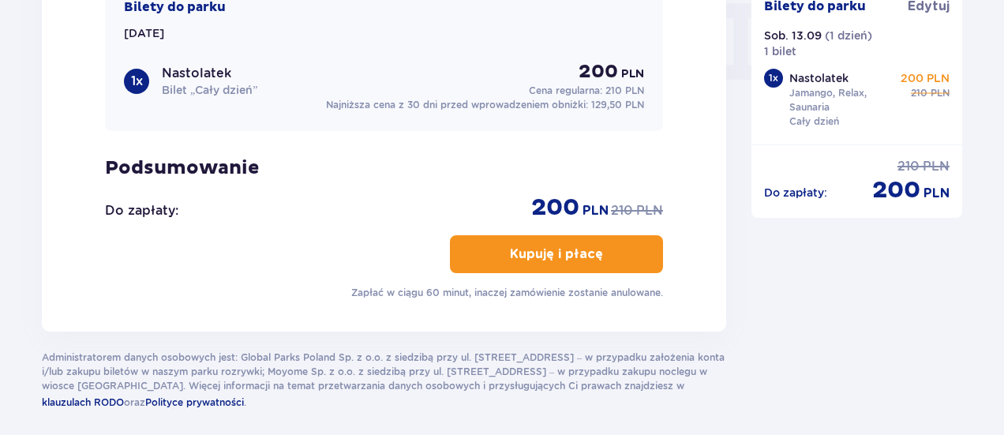
click at [635, 252] on button "Kupuję i płacę" at bounding box center [556, 254] width 213 height 38
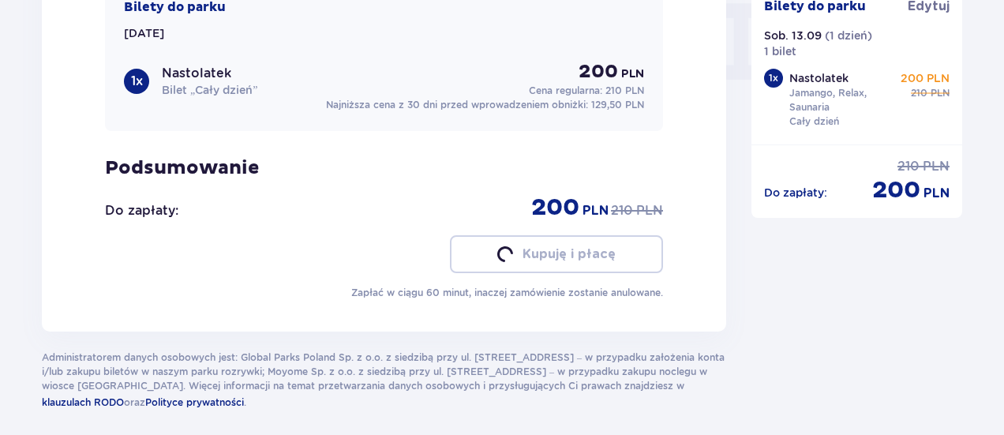
click at [635, 252] on button "Kupuję i płacę" at bounding box center [556, 254] width 213 height 38
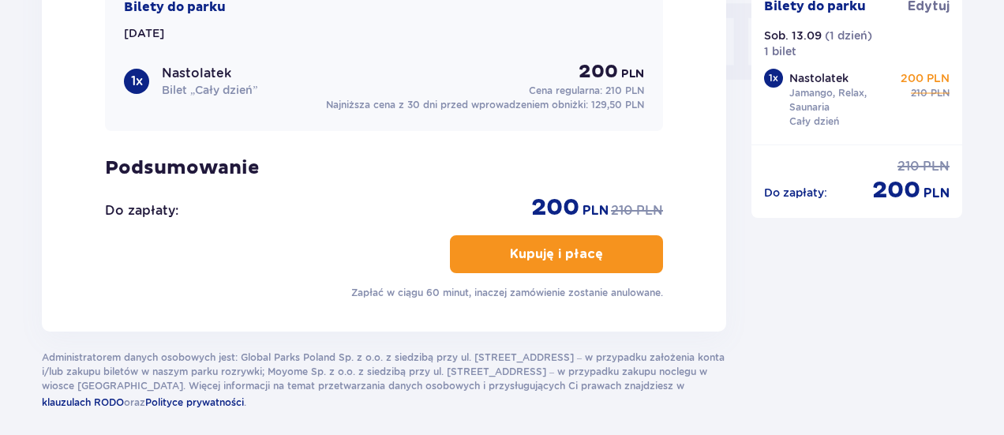
click at [635, 252] on button "Kupuję i płacę" at bounding box center [556, 254] width 213 height 38
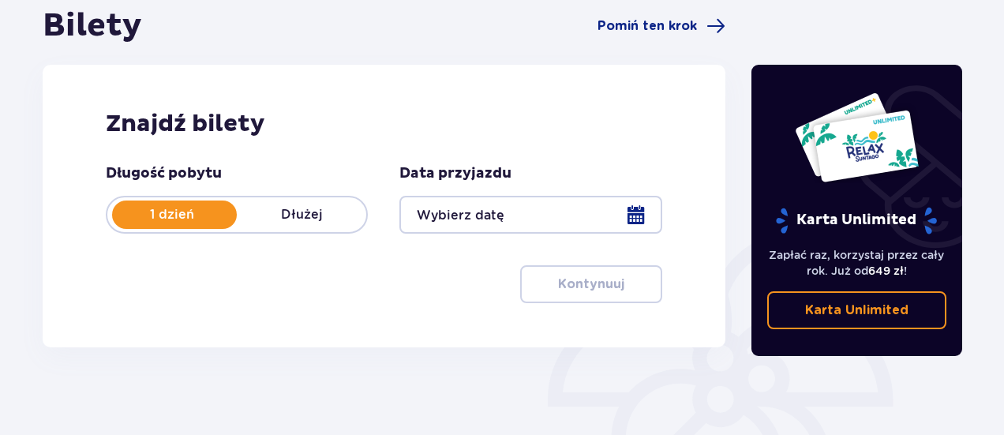
scroll to position [163, 0]
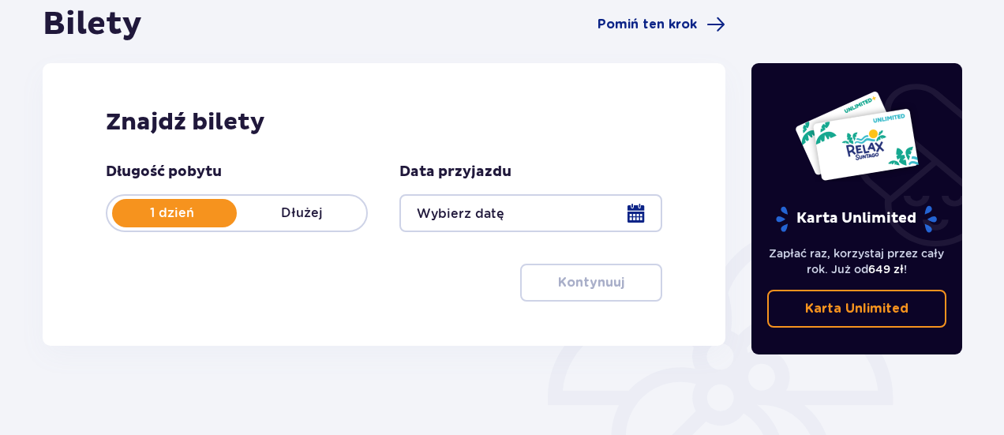
click at [627, 213] on div at bounding box center [531, 213] width 262 height 38
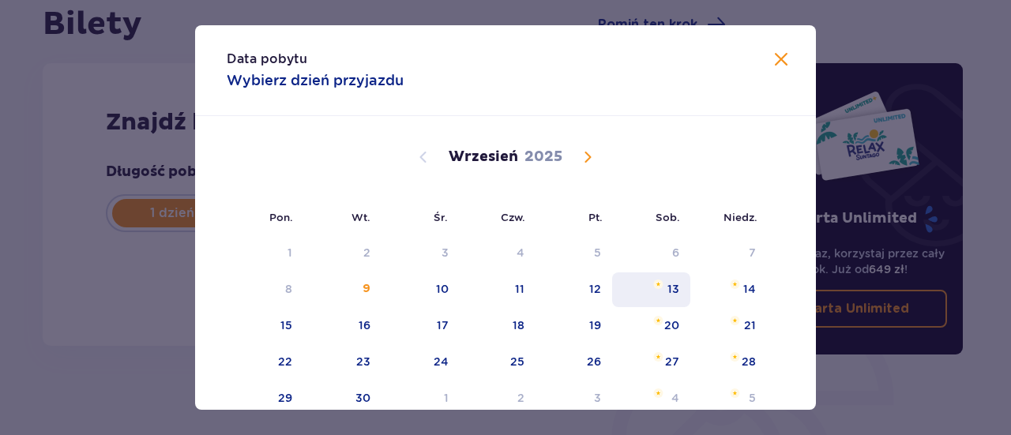
click at [663, 276] on div "13" at bounding box center [651, 289] width 78 height 35
type input "[DATE]"
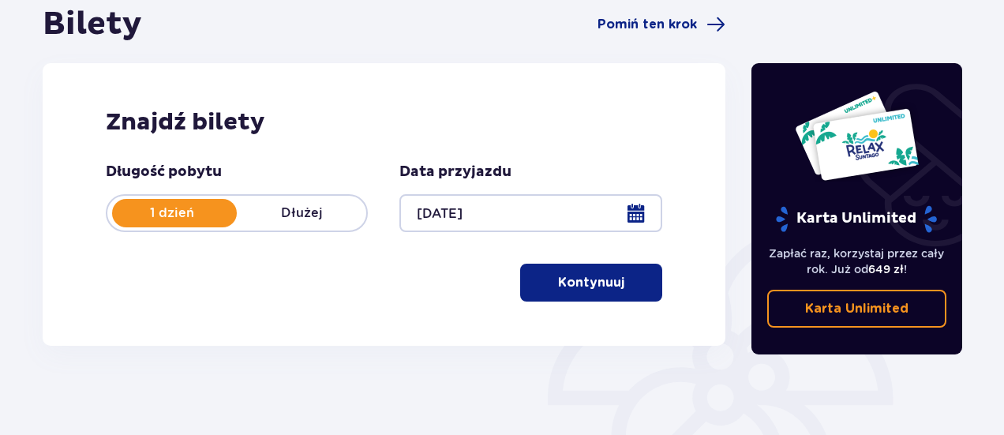
click at [605, 298] on button "Kontynuuj" at bounding box center [591, 283] width 142 height 38
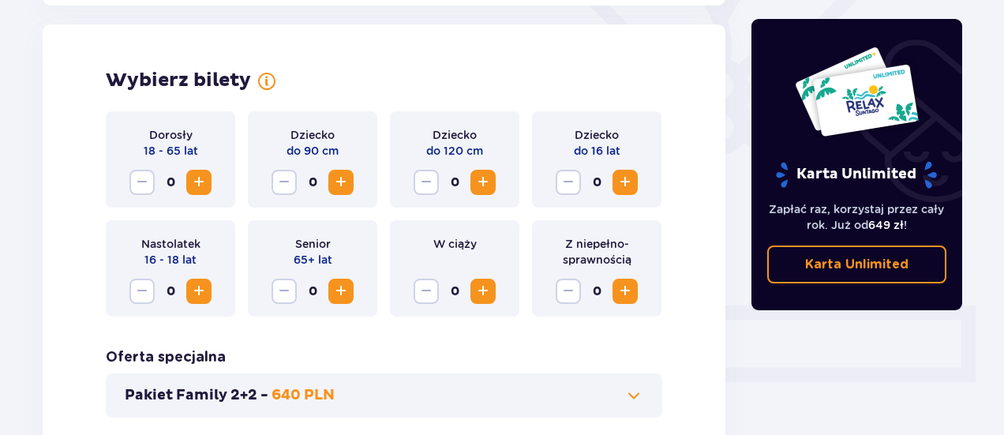
scroll to position [439, 0]
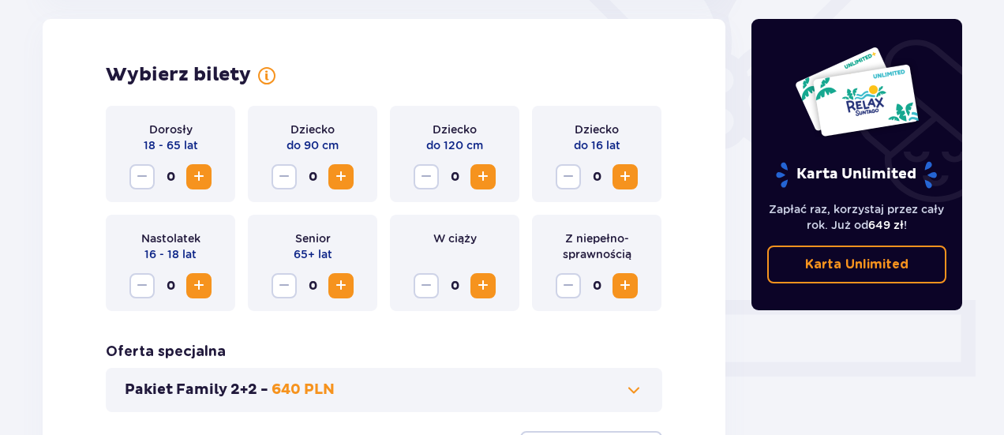
click at [195, 287] on span "Increase" at bounding box center [199, 285] width 19 height 19
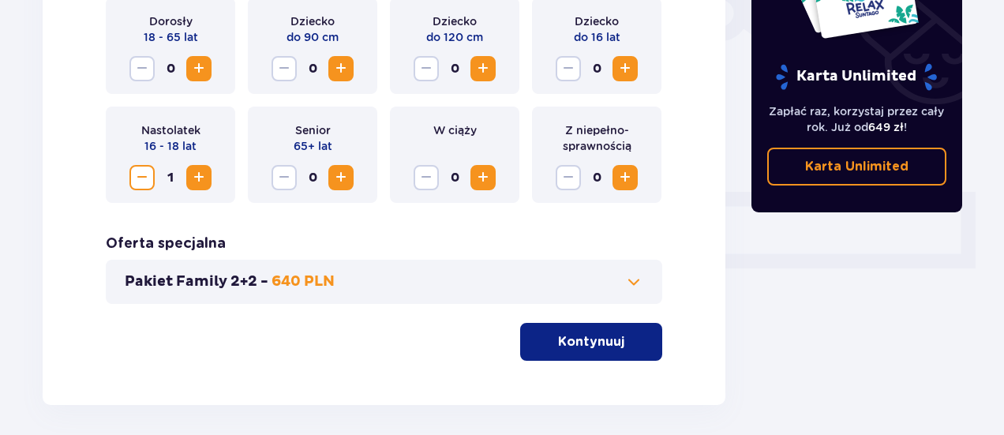
scroll to position [611, 0]
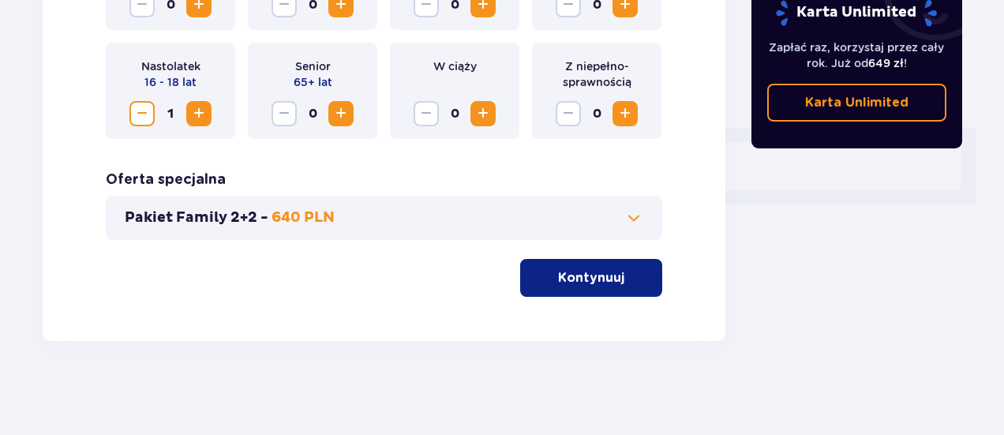
click at [614, 272] on button "Kontynuuj" at bounding box center [591, 278] width 142 height 38
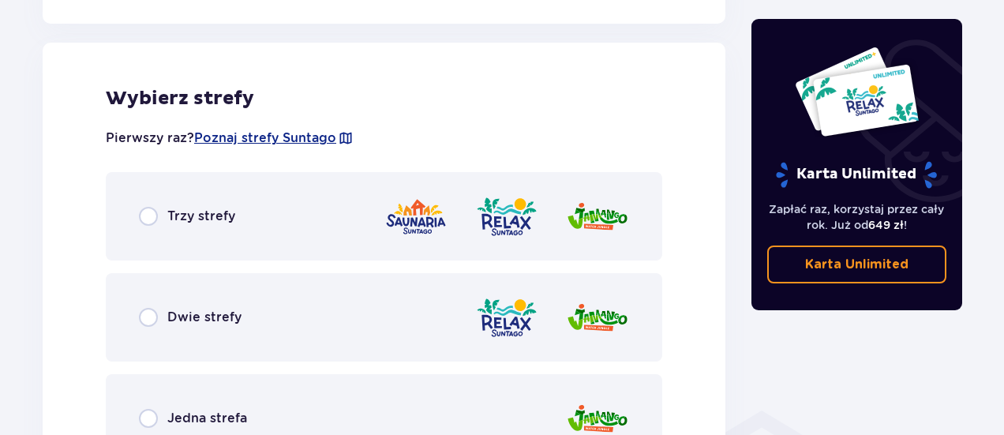
scroll to position [877, 0]
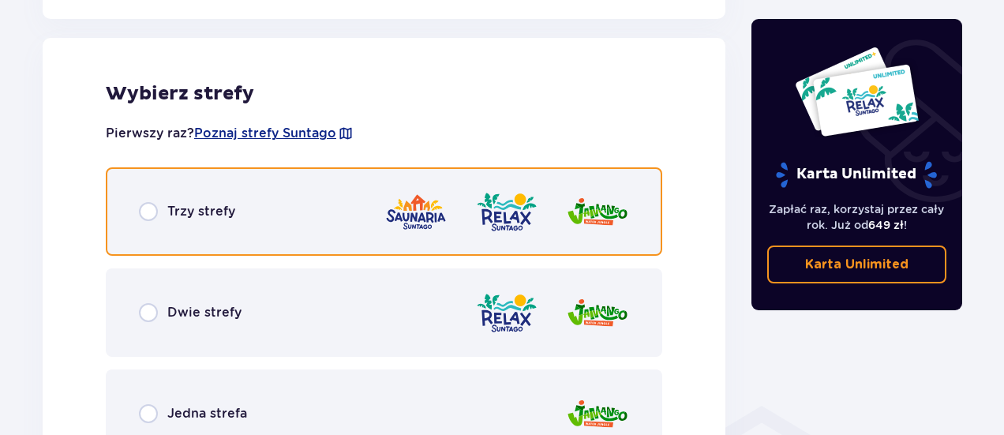
click at [155, 208] on input "radio" at bounding box center [148, 211] width 19 height 19
radio input "true"
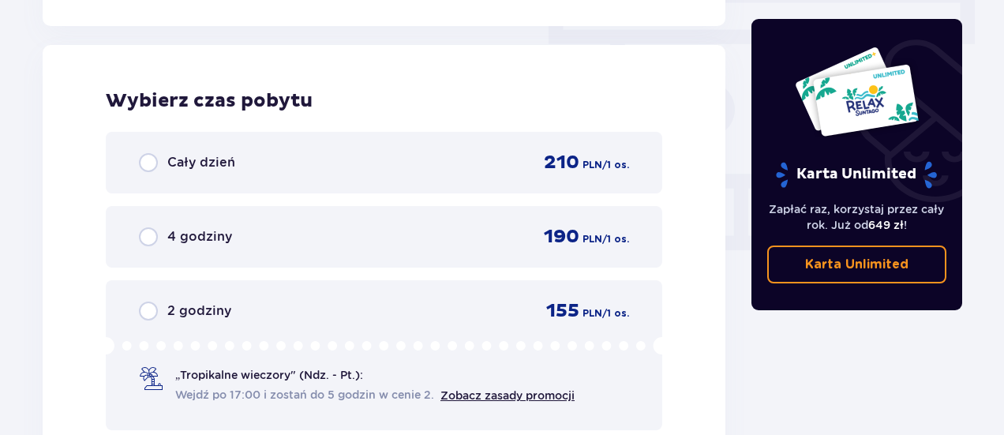
scroll to position [1426, 0]
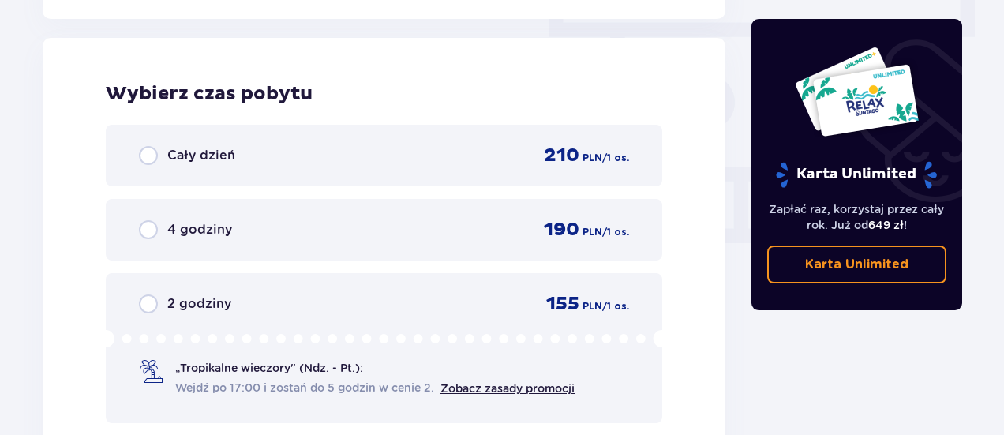
click at [406, 160] on div "Cały dzień 210 PLN / 1 os." at bounding box center [384, 156] width 490 height 24
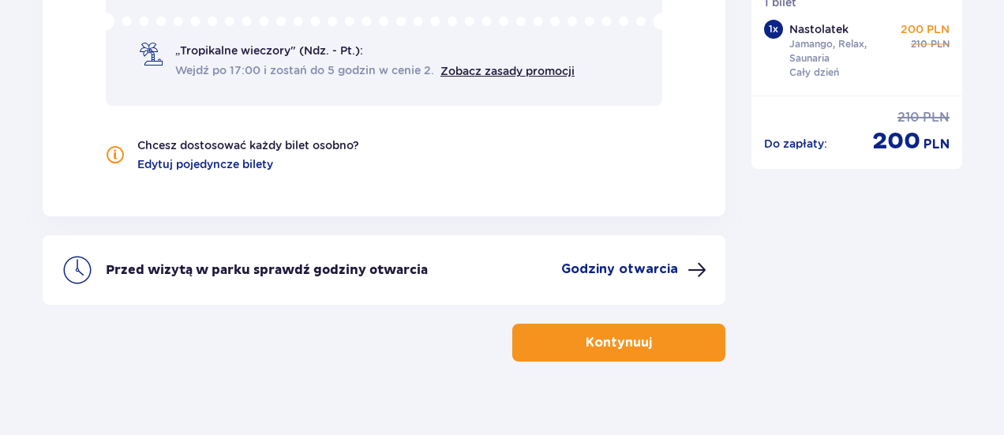
scroll to position [1764, 0]
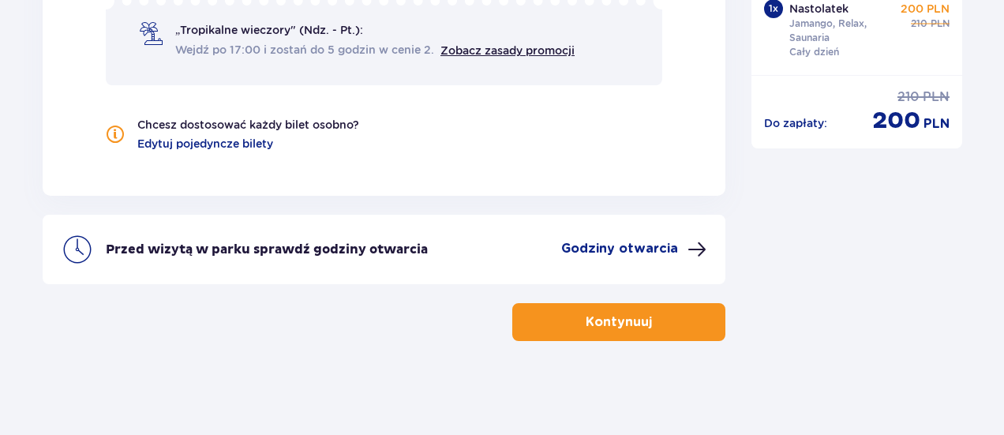
click at [659, 337] on button "Kontynuuj" at bounding box center [618, 322] width 213 height 38
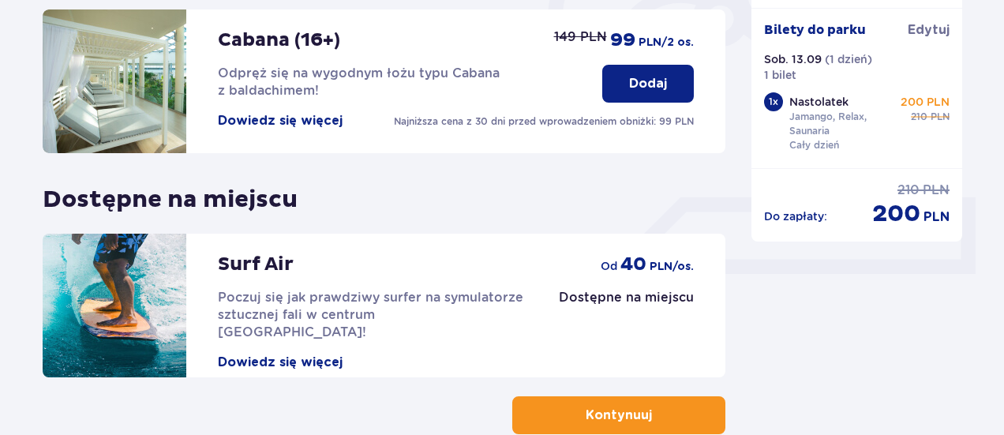
scroll to position [635, 0]
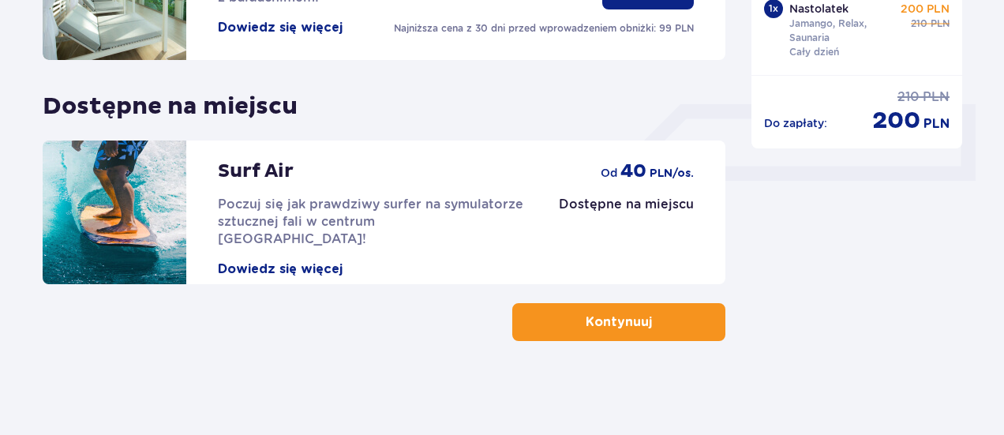
click at [654, 303] on button "Kontynuuj" at bounding box center [618, 322] width 213 height 38
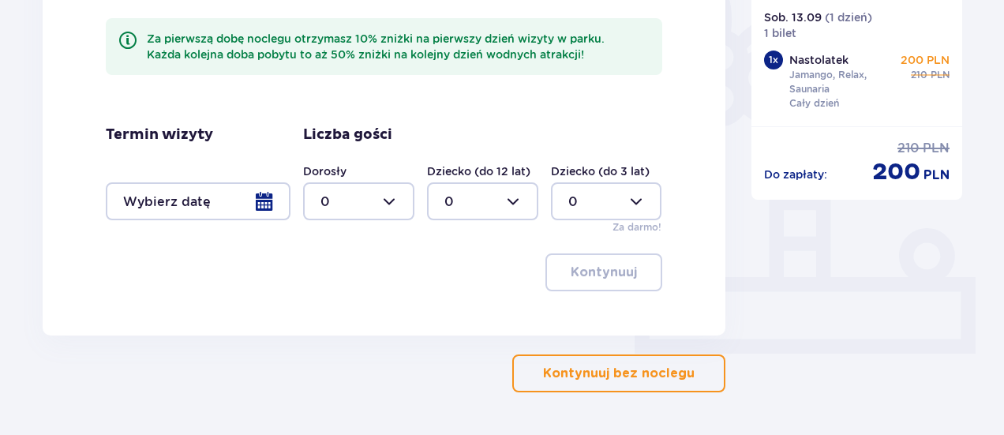
scroll to position [469, 0]
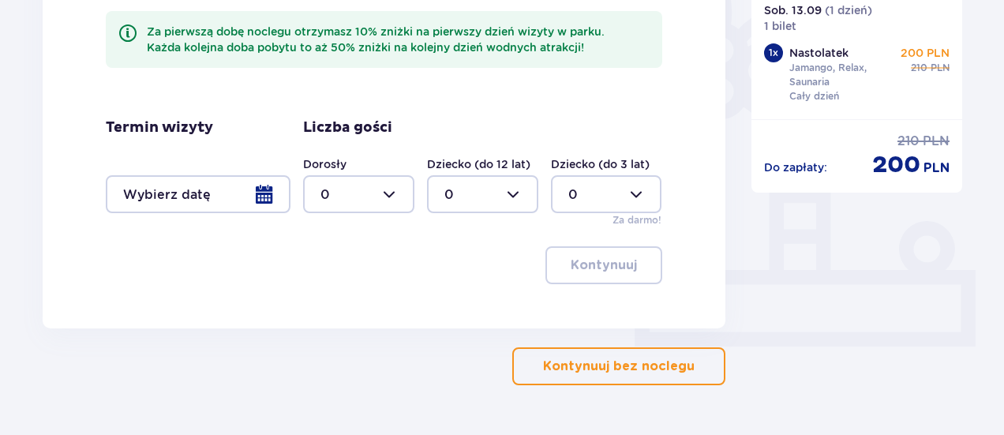
click at [639, 364] on p "Kontynuuj bez noclegu" at bounding box center [619, 366] width 152 height 17
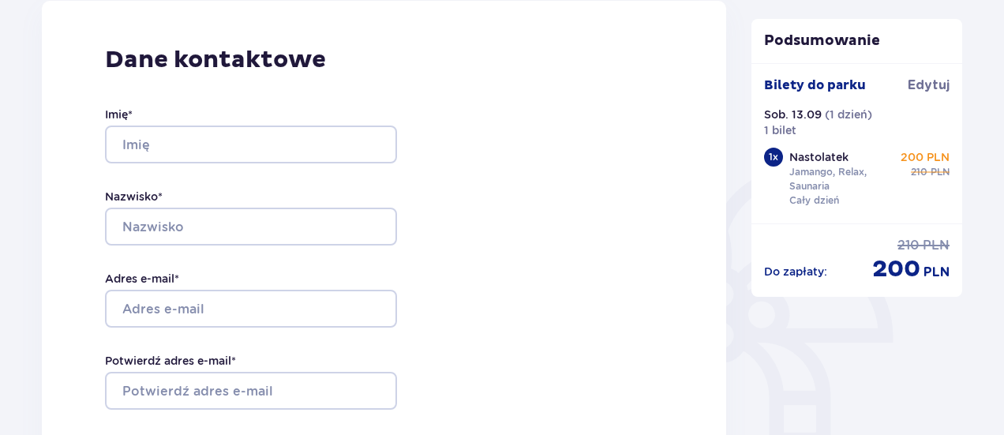
scroll to position [217, 0]
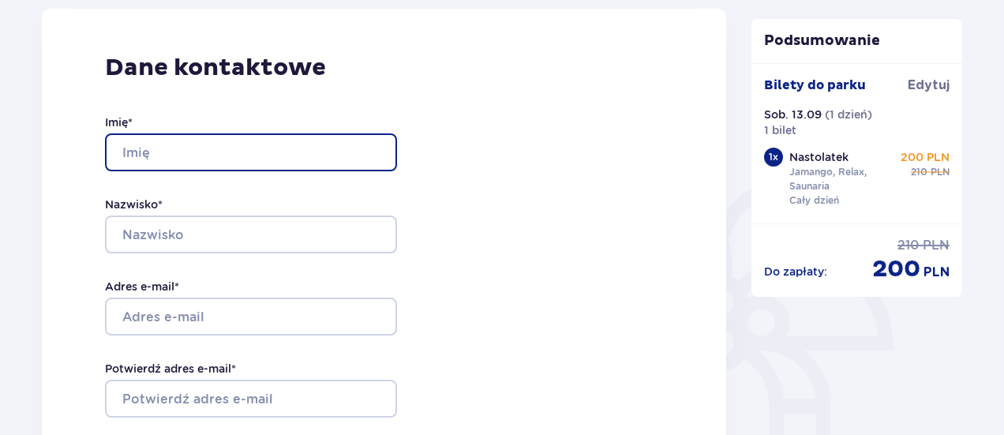
click at [306, 154] on input "Imię *" at bounding box center [251, 152] width 292 height 38
type input "W"
type input "[PERSON_NAME]"
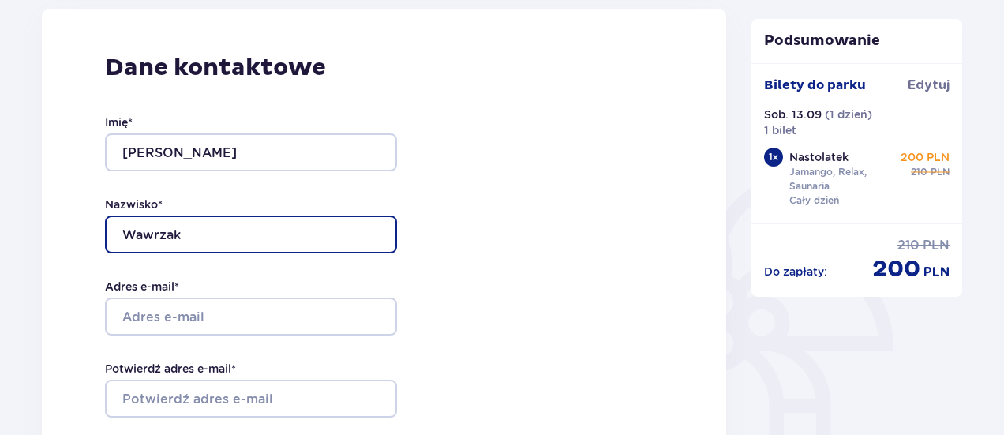
type input "Wawrzak"
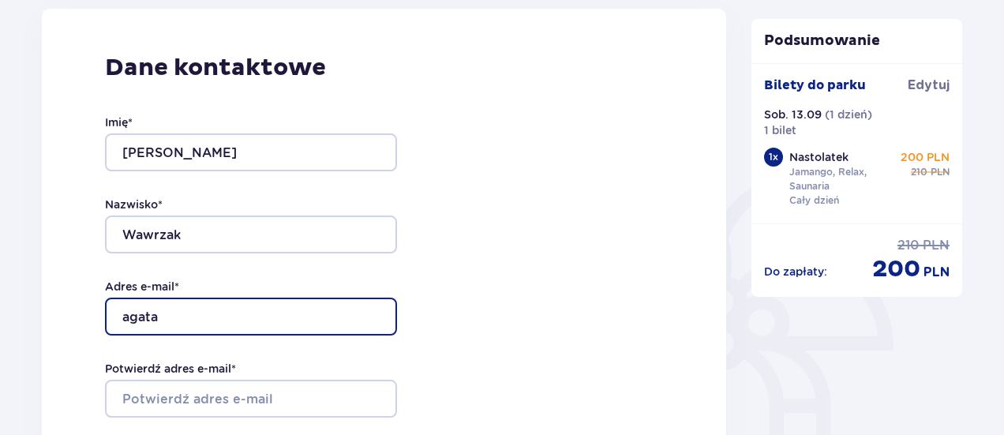
type input "[EMAIL_ADDRESS][DOMAIN_NAME]"
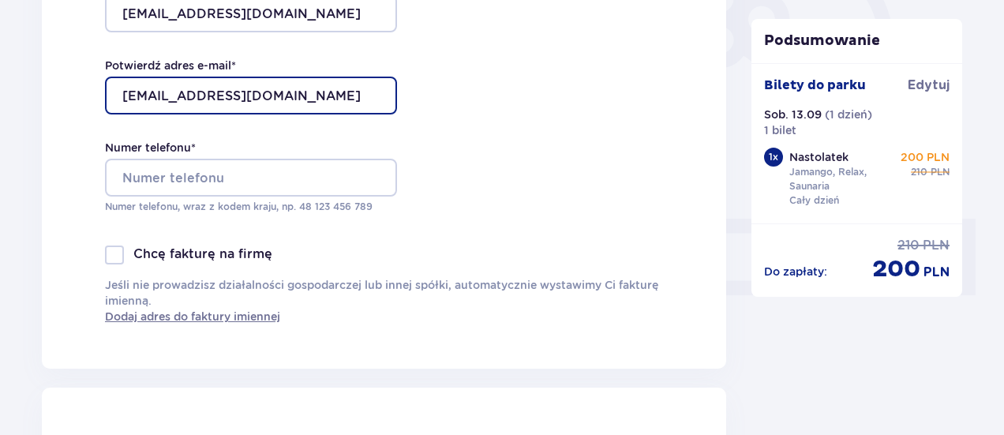
scroll to position [528, 0]
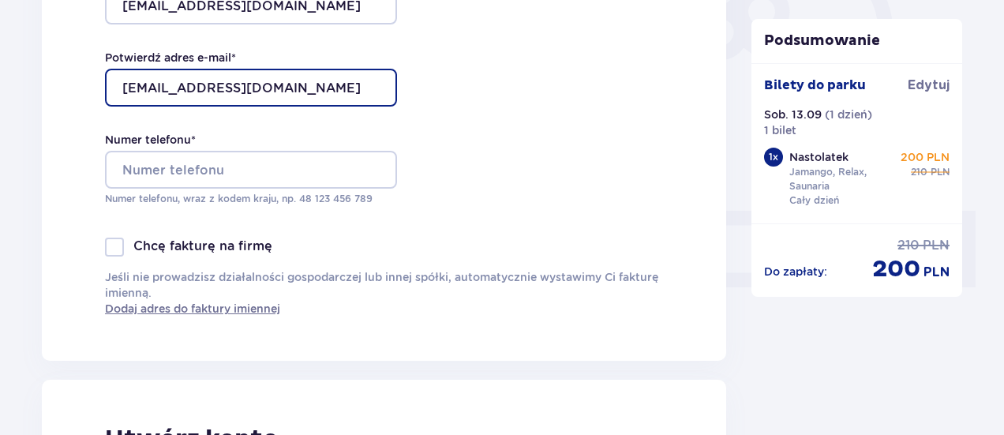
type input "[EMAIL_ADDRESS][DOMAIN_NAME]"
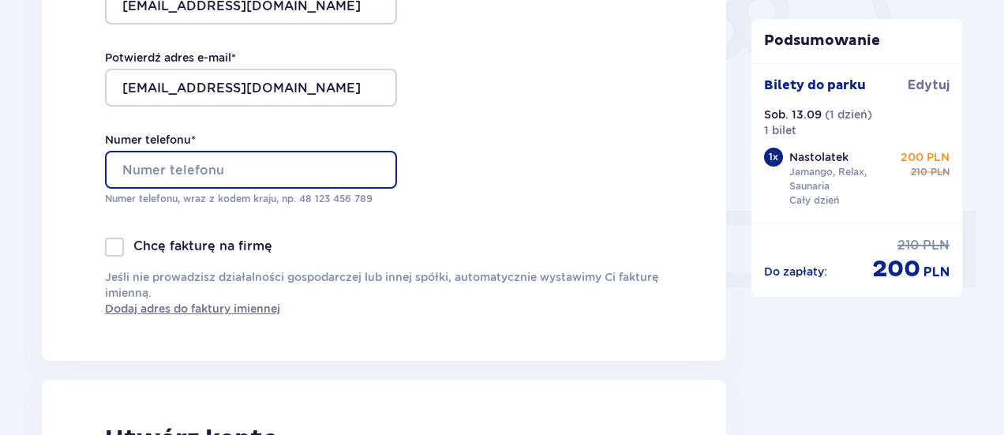
click at [314, 159] on input "Numer telefonu *" at bounding box center [251, 170] width 292 height 38
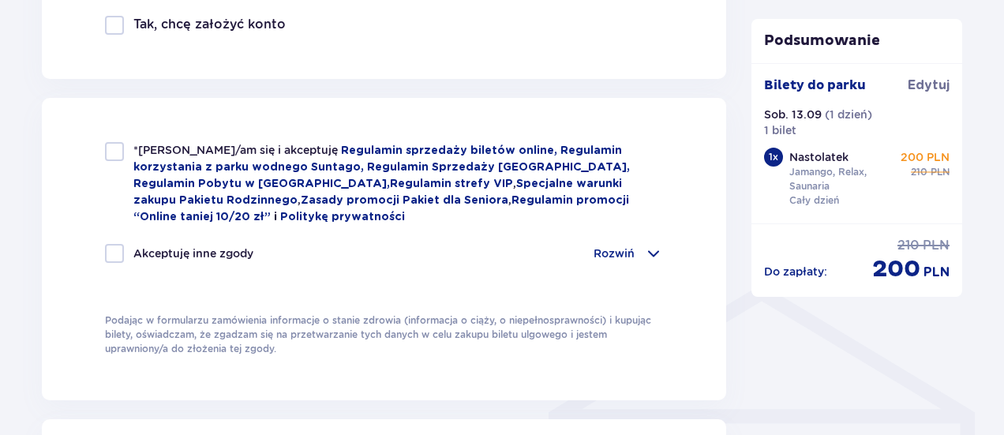
scroll to position [1003, 0]
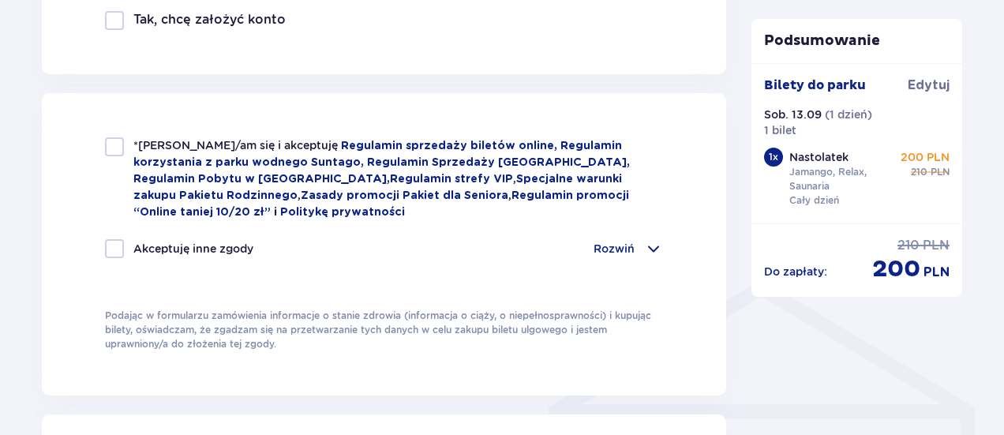
type input "662858916"
click at [126, 141] on div "*Zapoznałem/am się i akceptuję Regulamin sprzedaży biletów online, Regulamin ko…" at bounding box center [384, 178] width 558 height 83
checkbox input "true"
click at [119, 242] on div at bounding box center [114, 248] width 19 height 19
checkbox input "true"
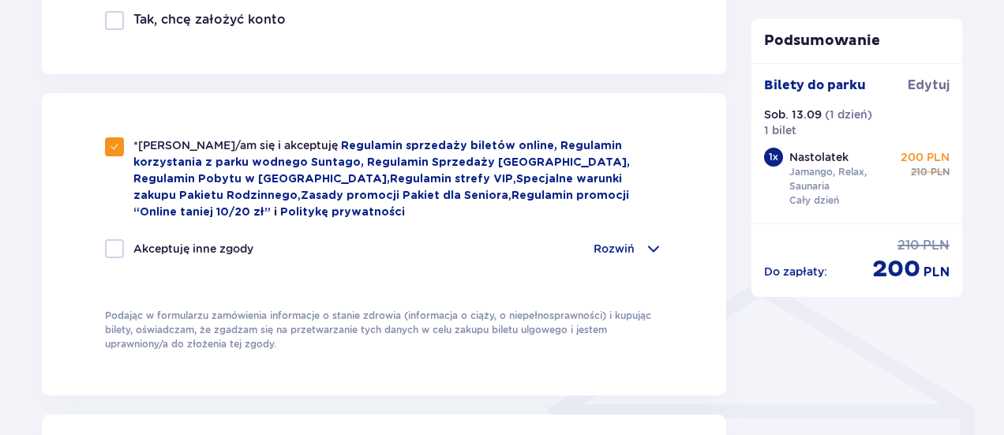
checkbox input "true"
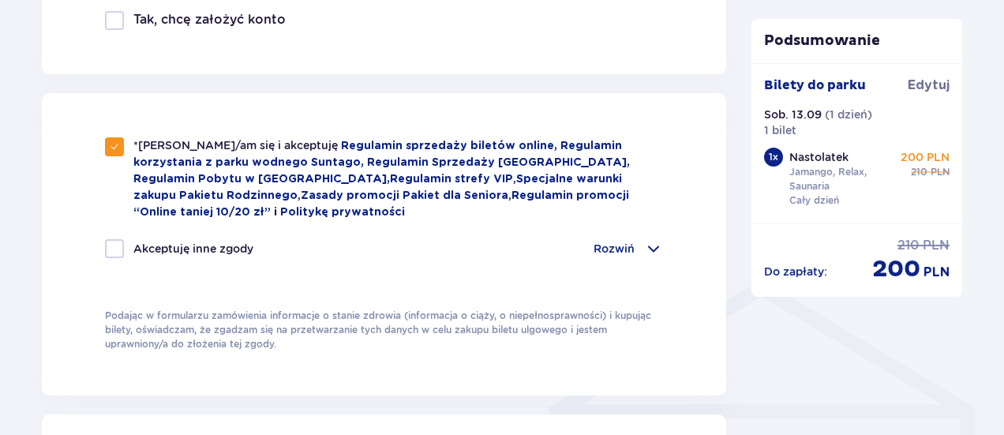
checkbox input "true"
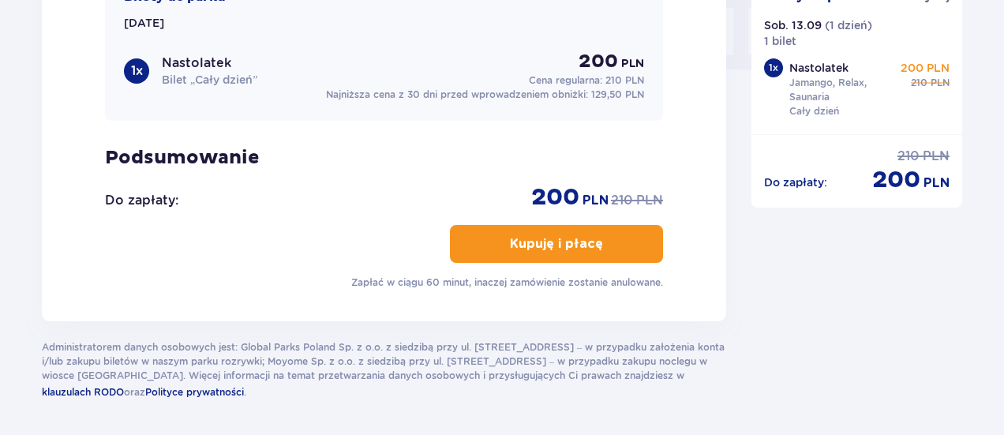
scroll to position [1617, 0]
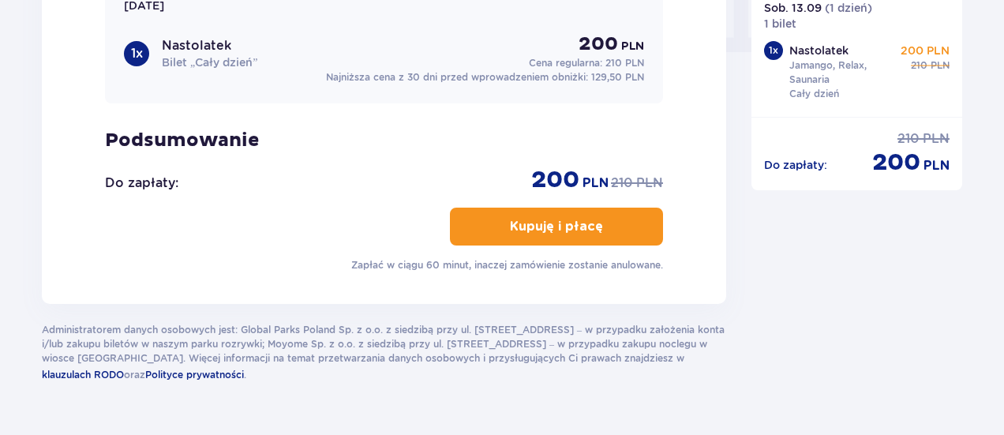
click at [610, 236] on button "Kupuję i płacę" at bounding box center [556, 227] width 213 height 38
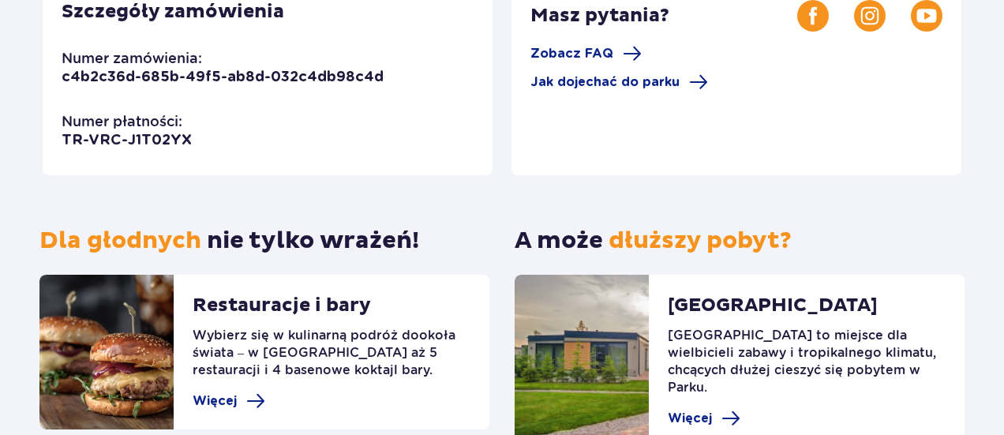
scroll to position [487, 0]
